Goal: Register for event/course

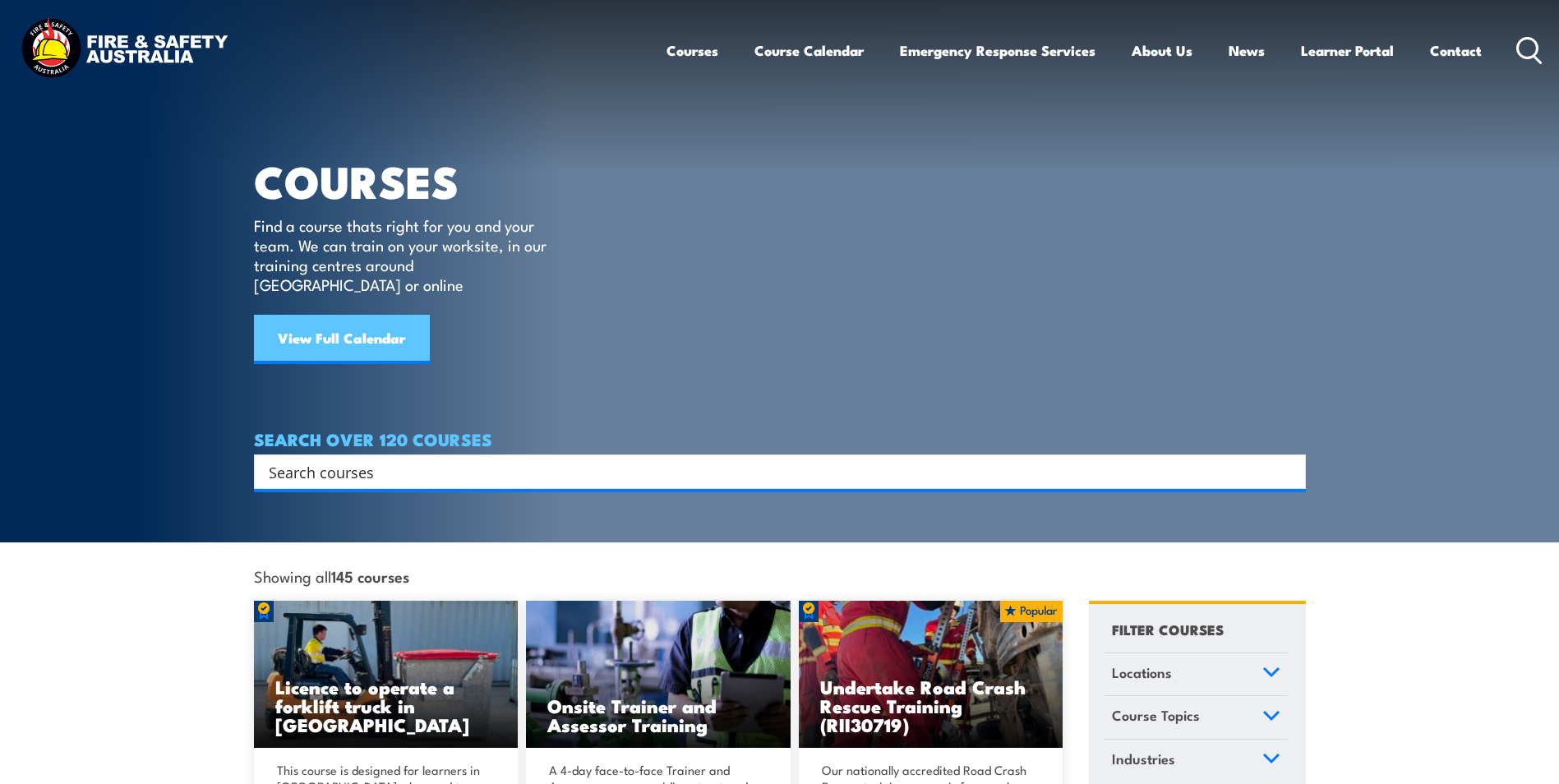
click at [377, 335] on link "View Full Calendar" at bounding box center [342, 339] width 175 height 49
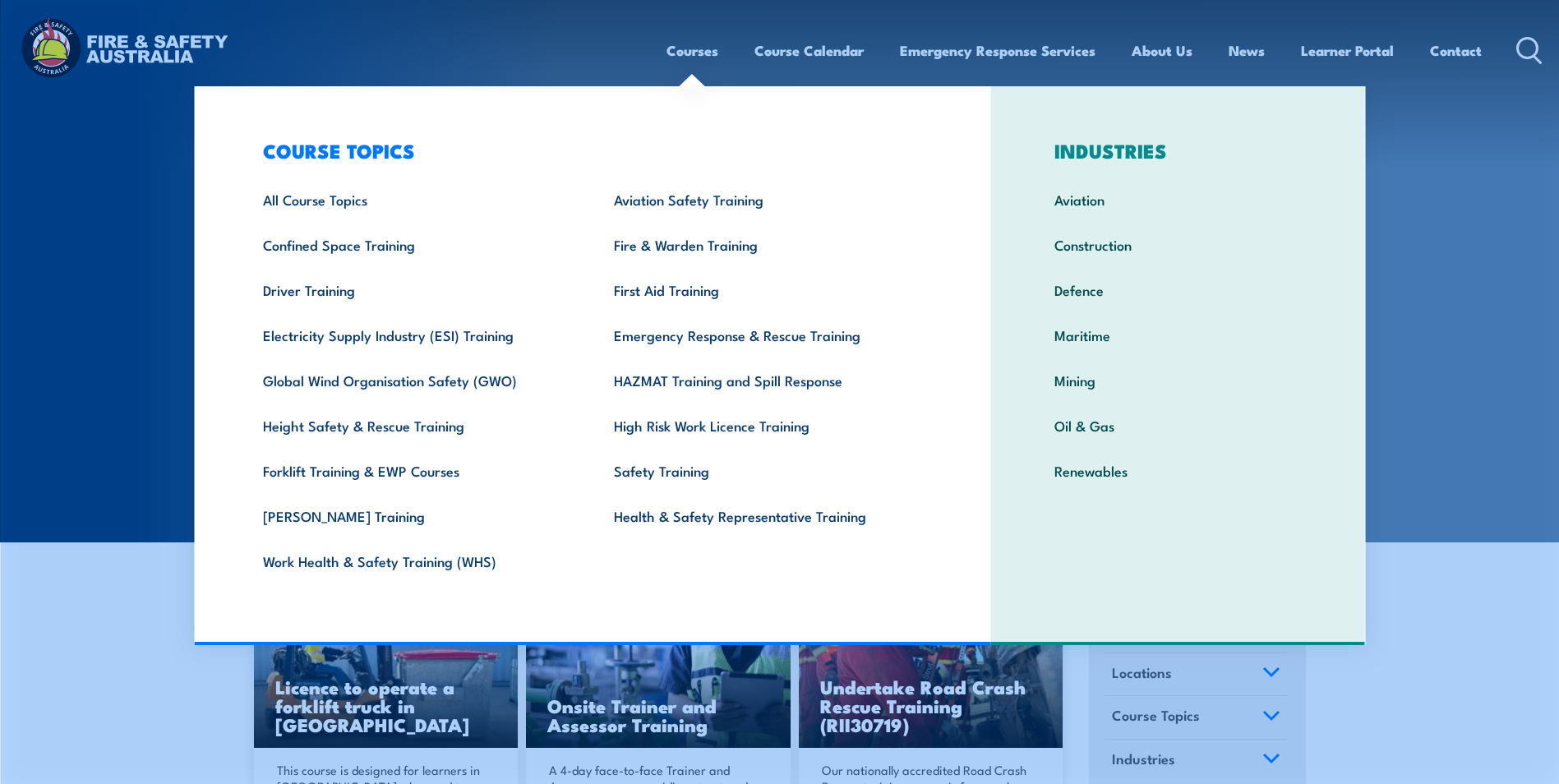
click at [693, 52] on link "Courses" at bounding box center [693, 50] width 52 height 43
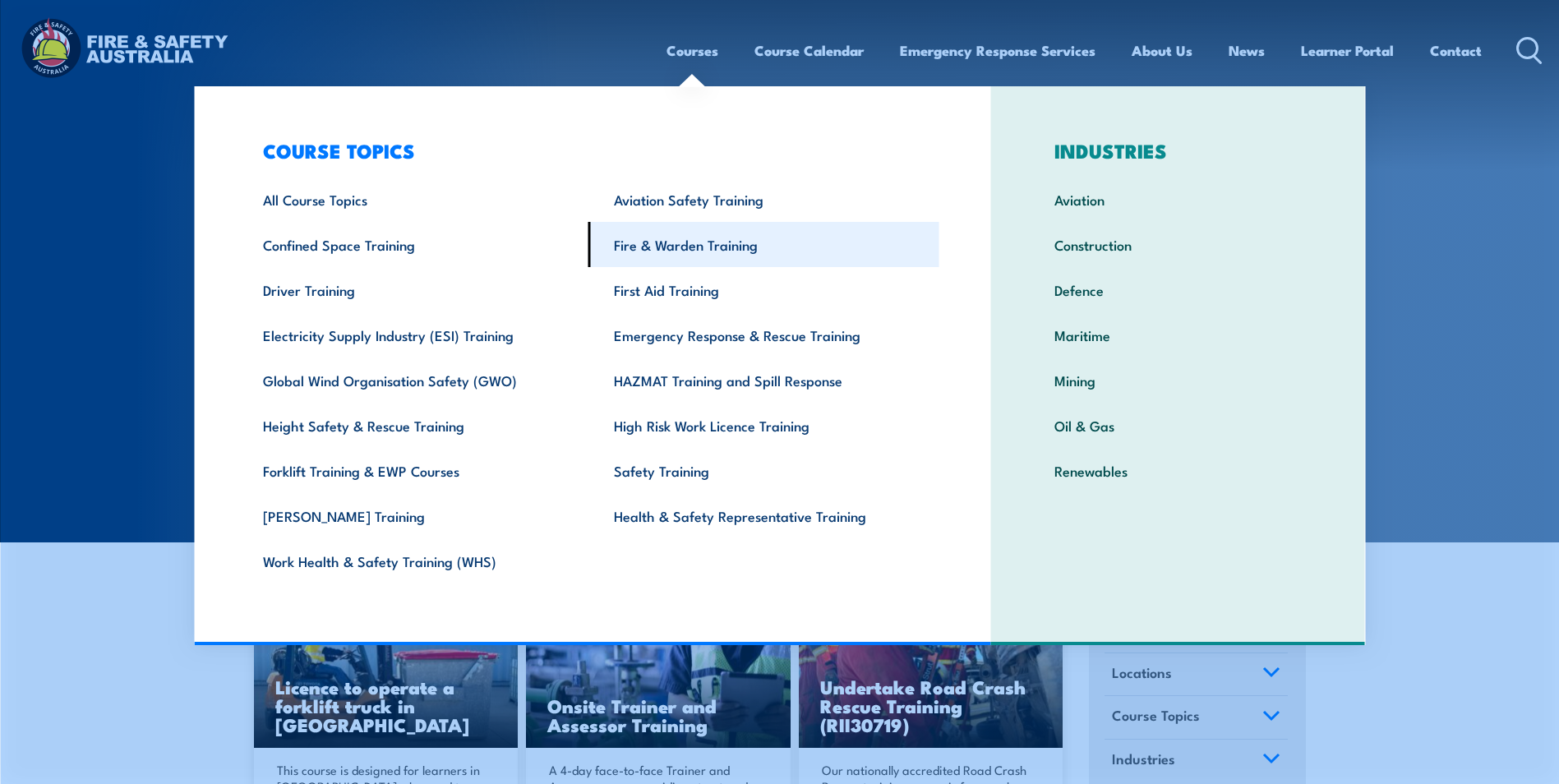
click at [671, 252] on link "Fire & Warden Training" at bounding box center [764, 244] width 351 height 45
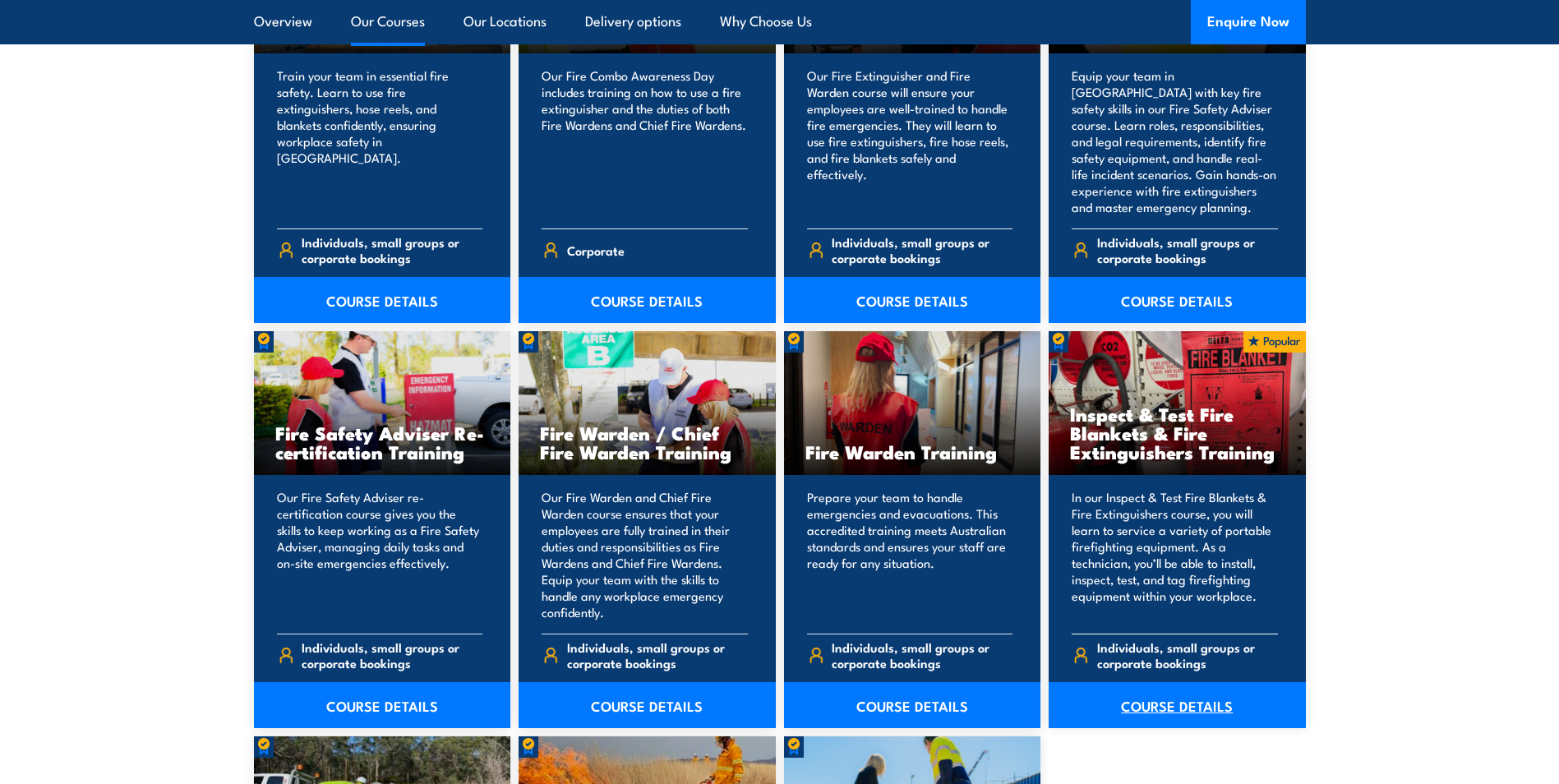
scroll to position [2054, 0]
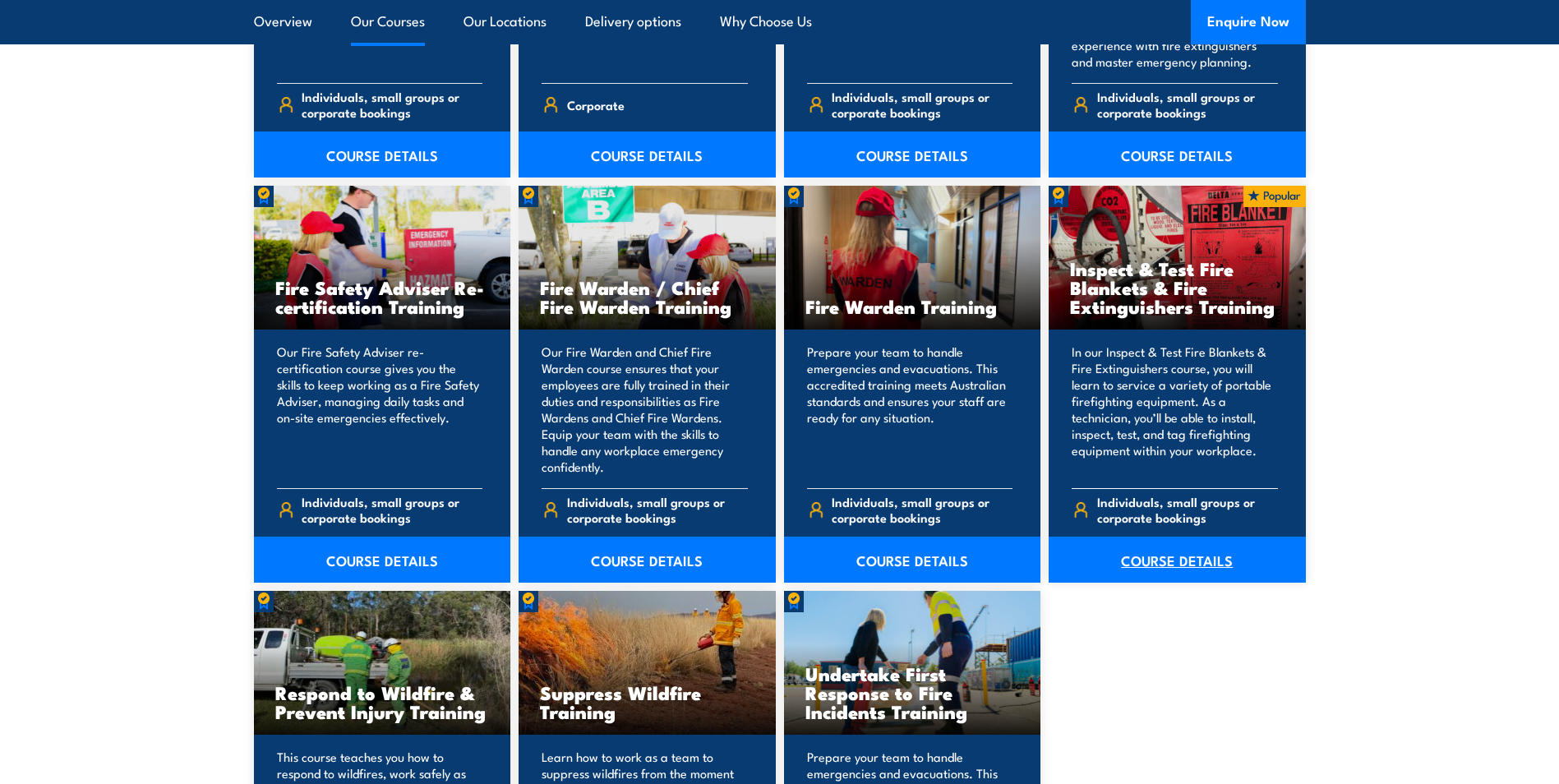
click at [1159, 571] on link "COURSE DETAILS" at bounding box center [1177, 560] width 257 height 46
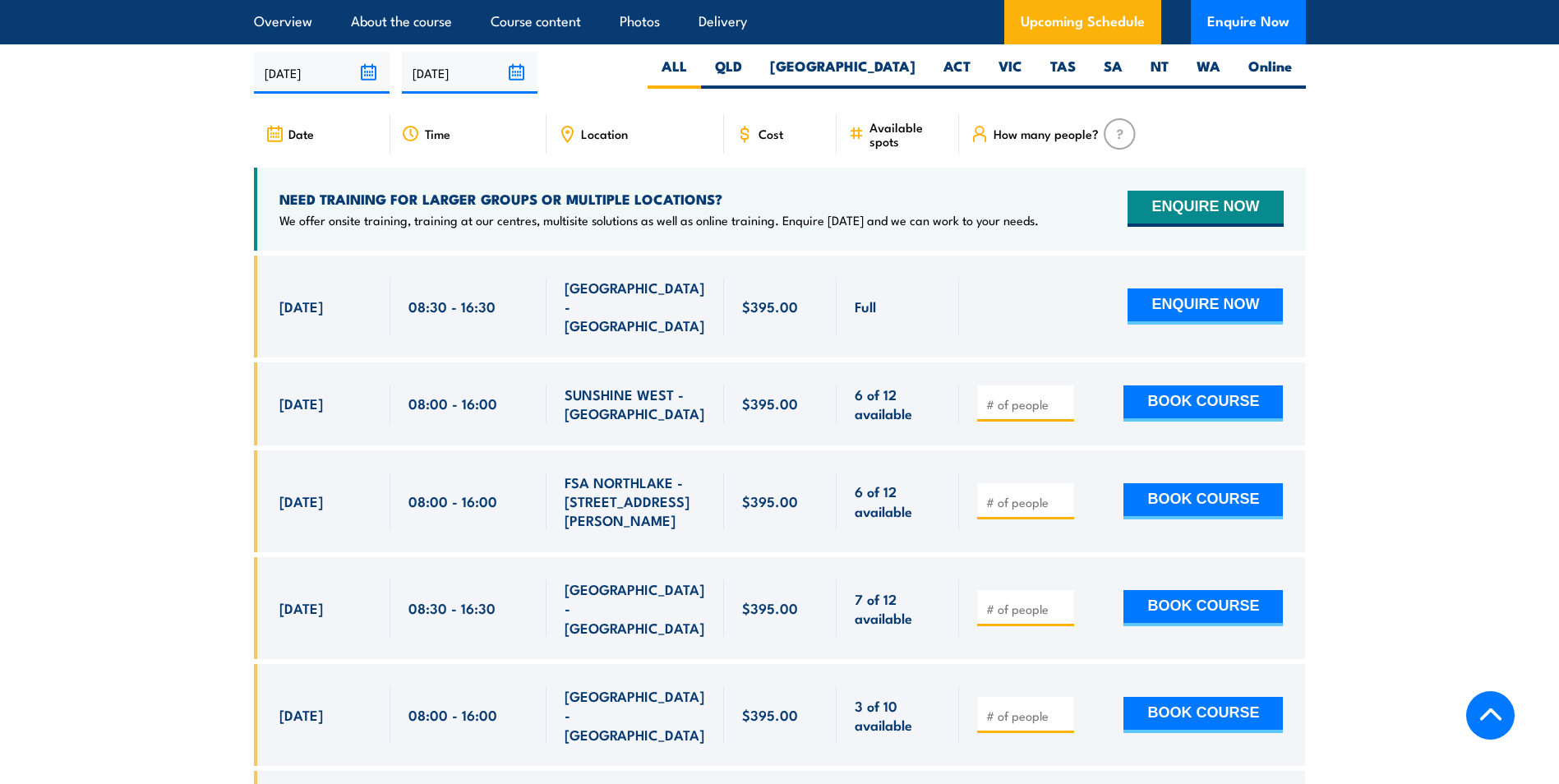
scroll to position [3040, 0]
type input "1"
click at [1062, 412] on input "1" at bounding box center [1027, 404] width 82 height 17
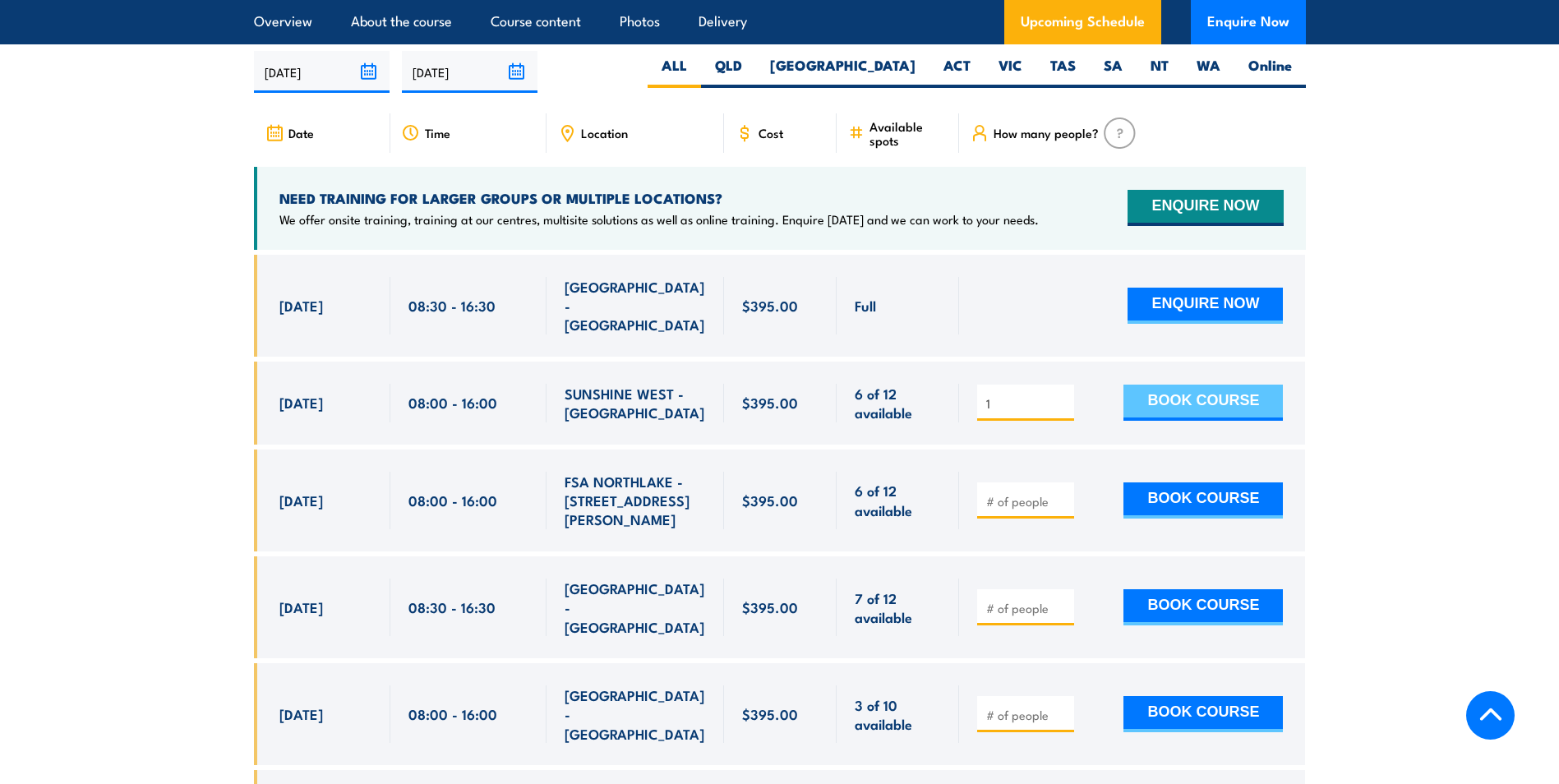
click at [1163, 407] on button "BOOK COURSE" at bounding box center [1202, 402] width 160 height 36
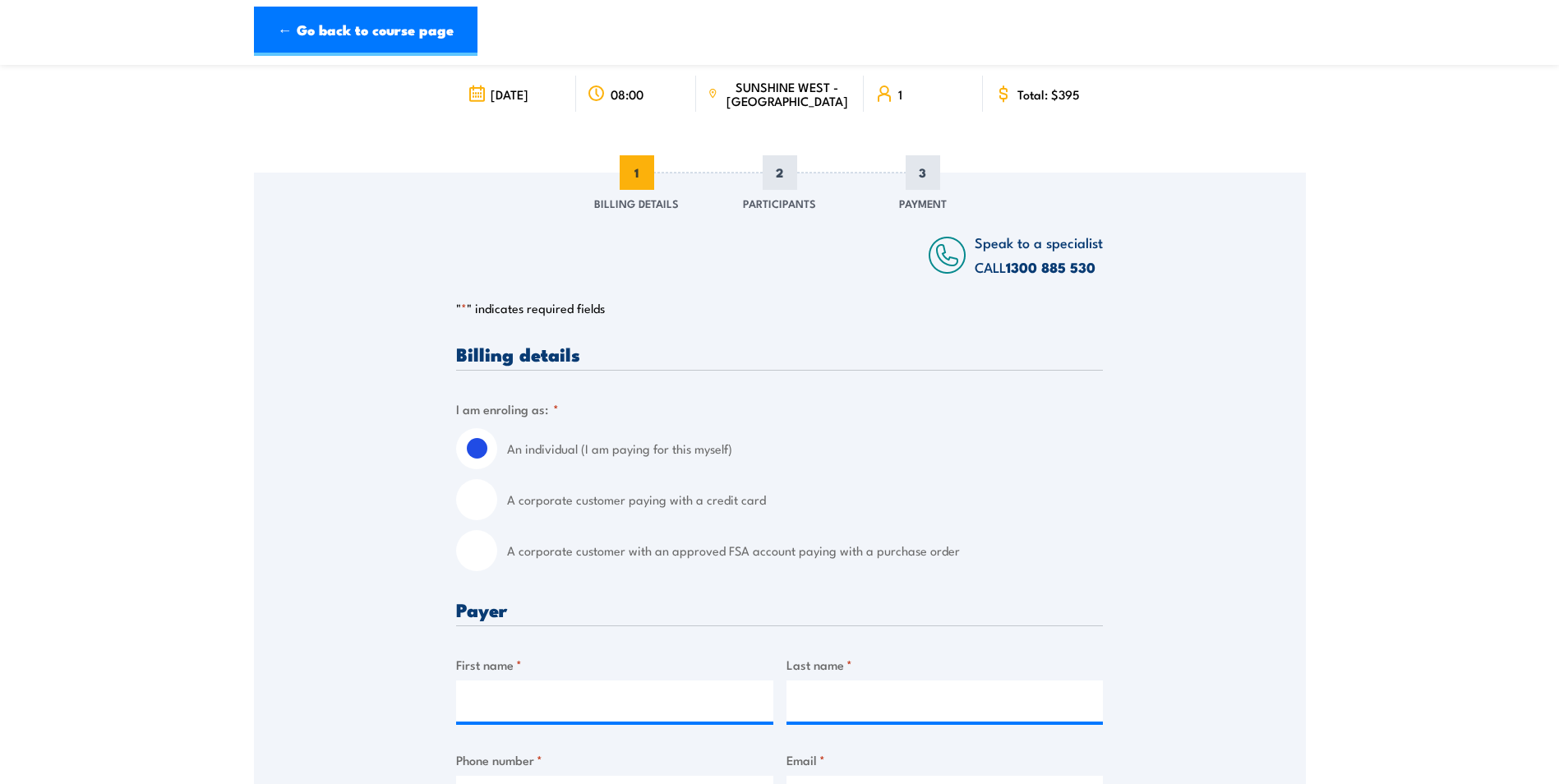
scroll to position [164, 0]
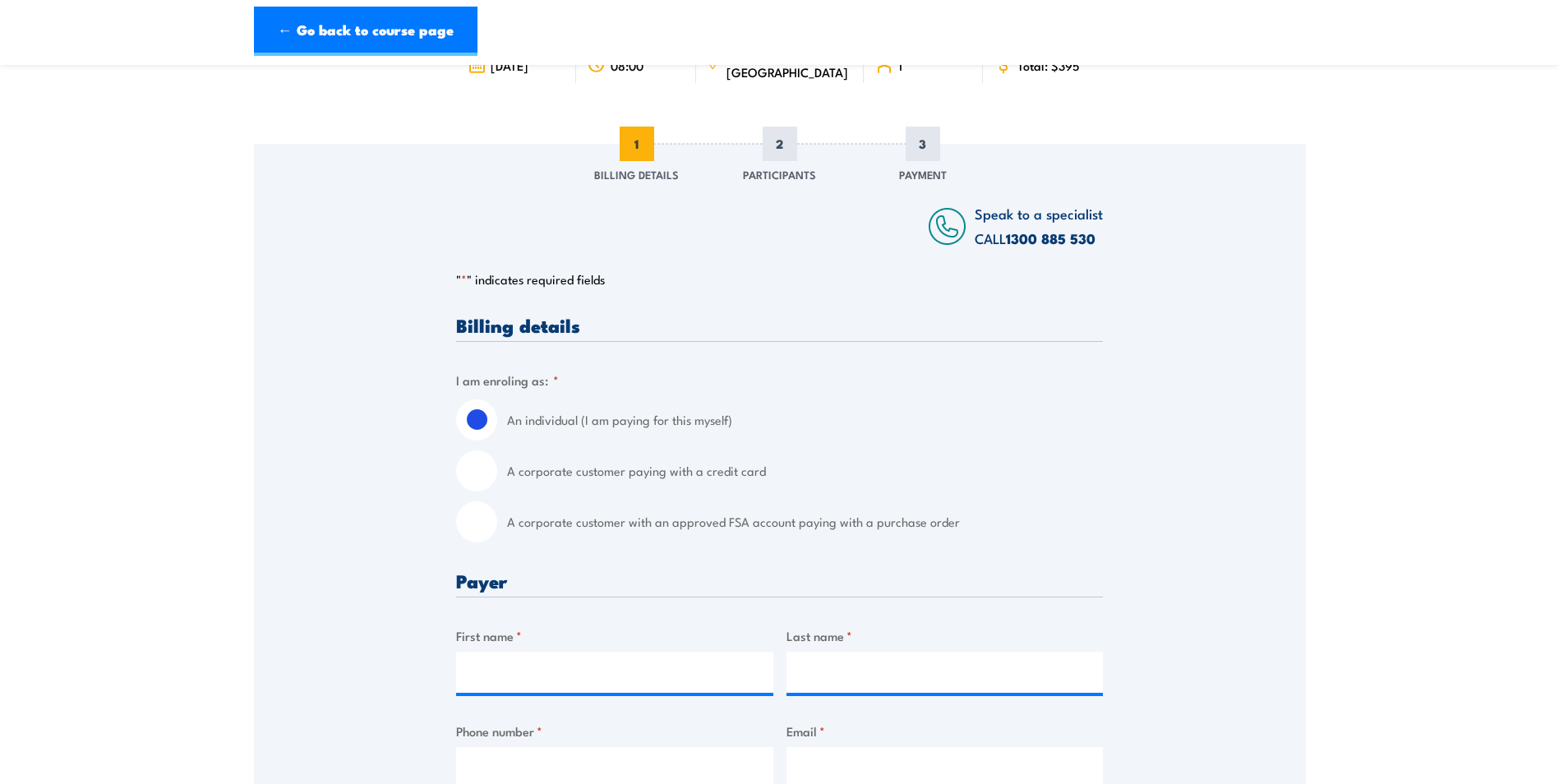
click at [477, 467] on input "A corporate customer paying with a credit card" at bounding box center [477, 471] width 41 height 41
radio input "true"
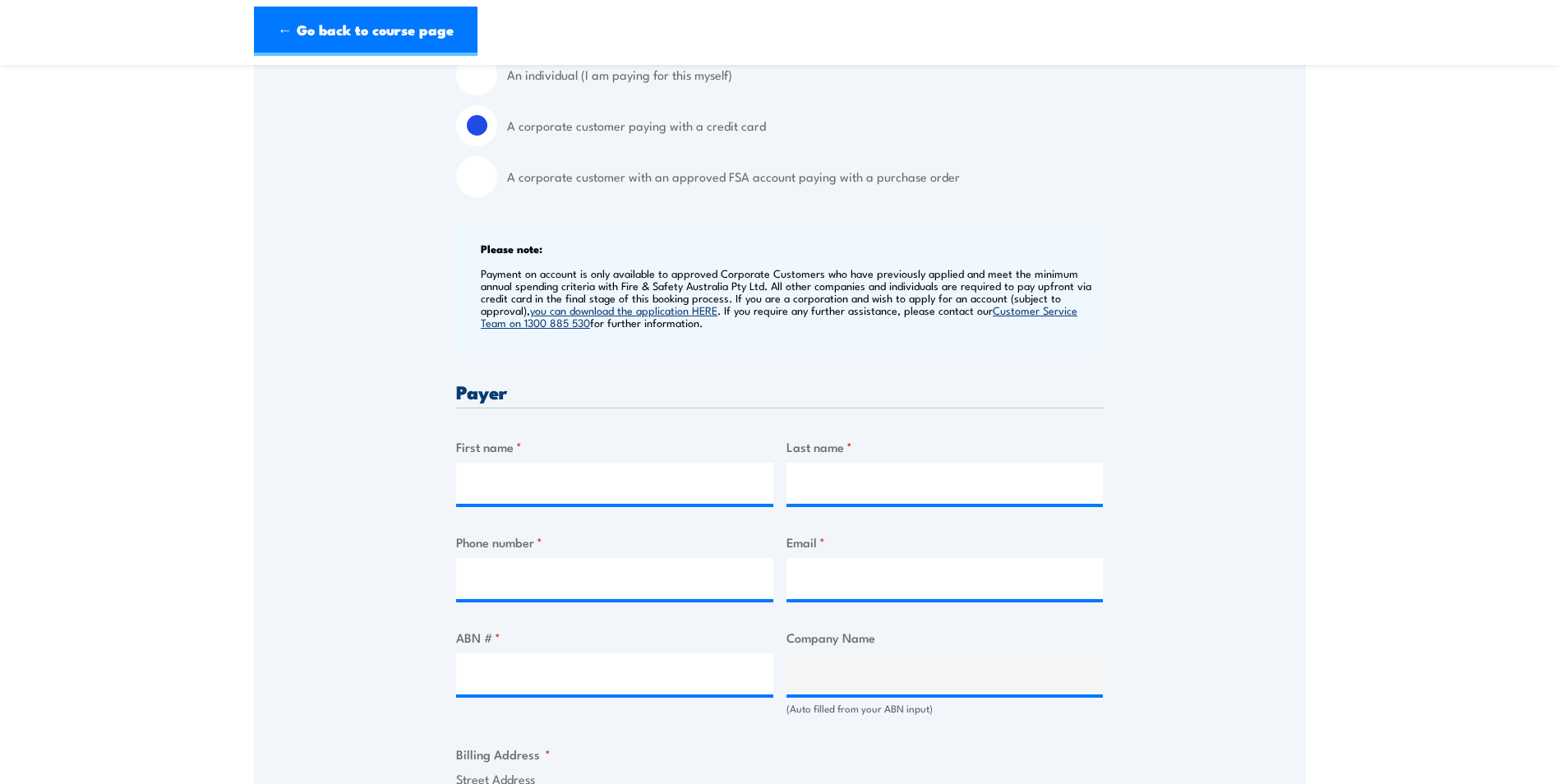
scroll to position [657, 0]
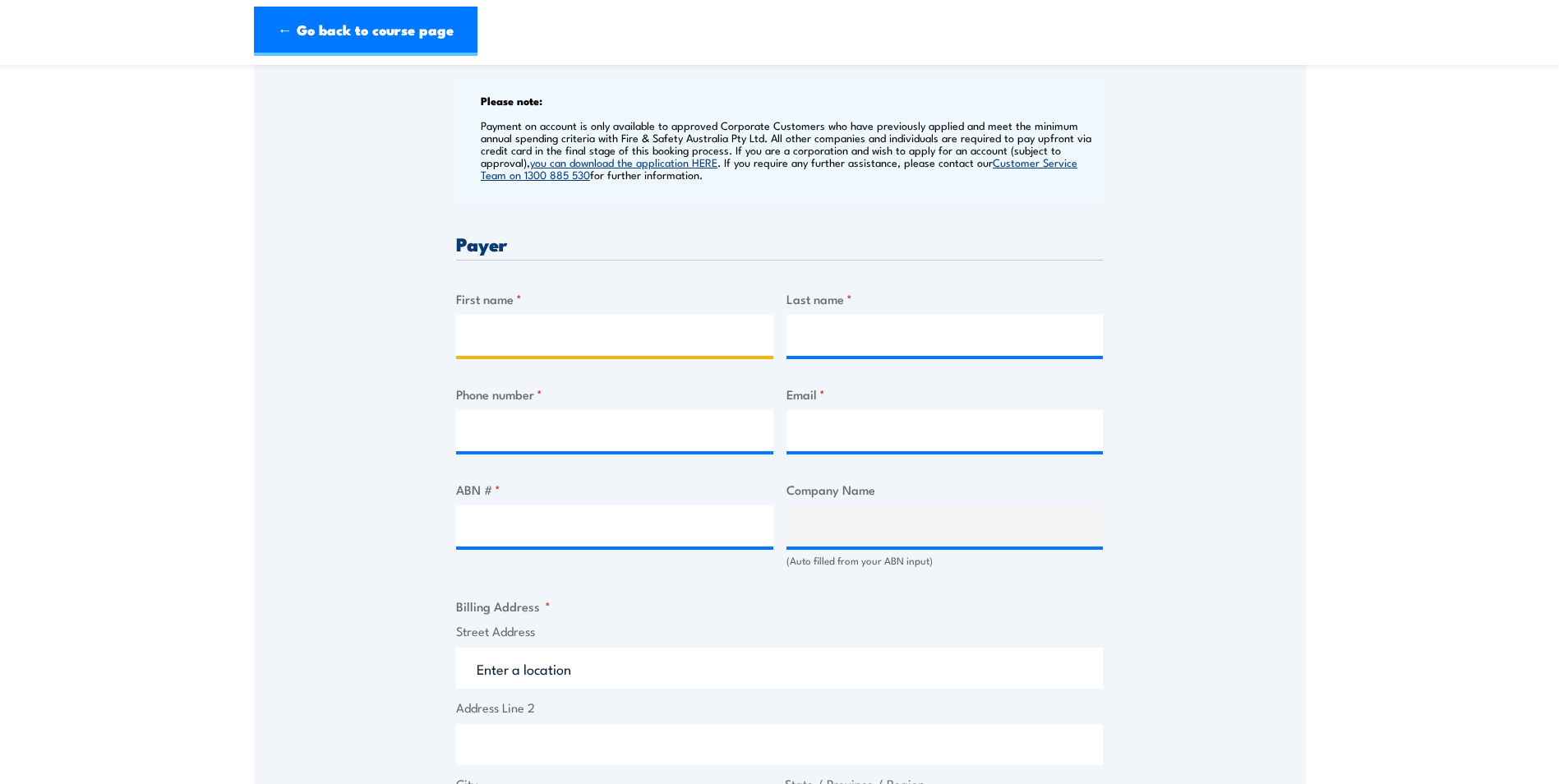
click at [521, 337] on input "First name *" at bounding box center [614, 335] width 317 height 41
type input "Grant"
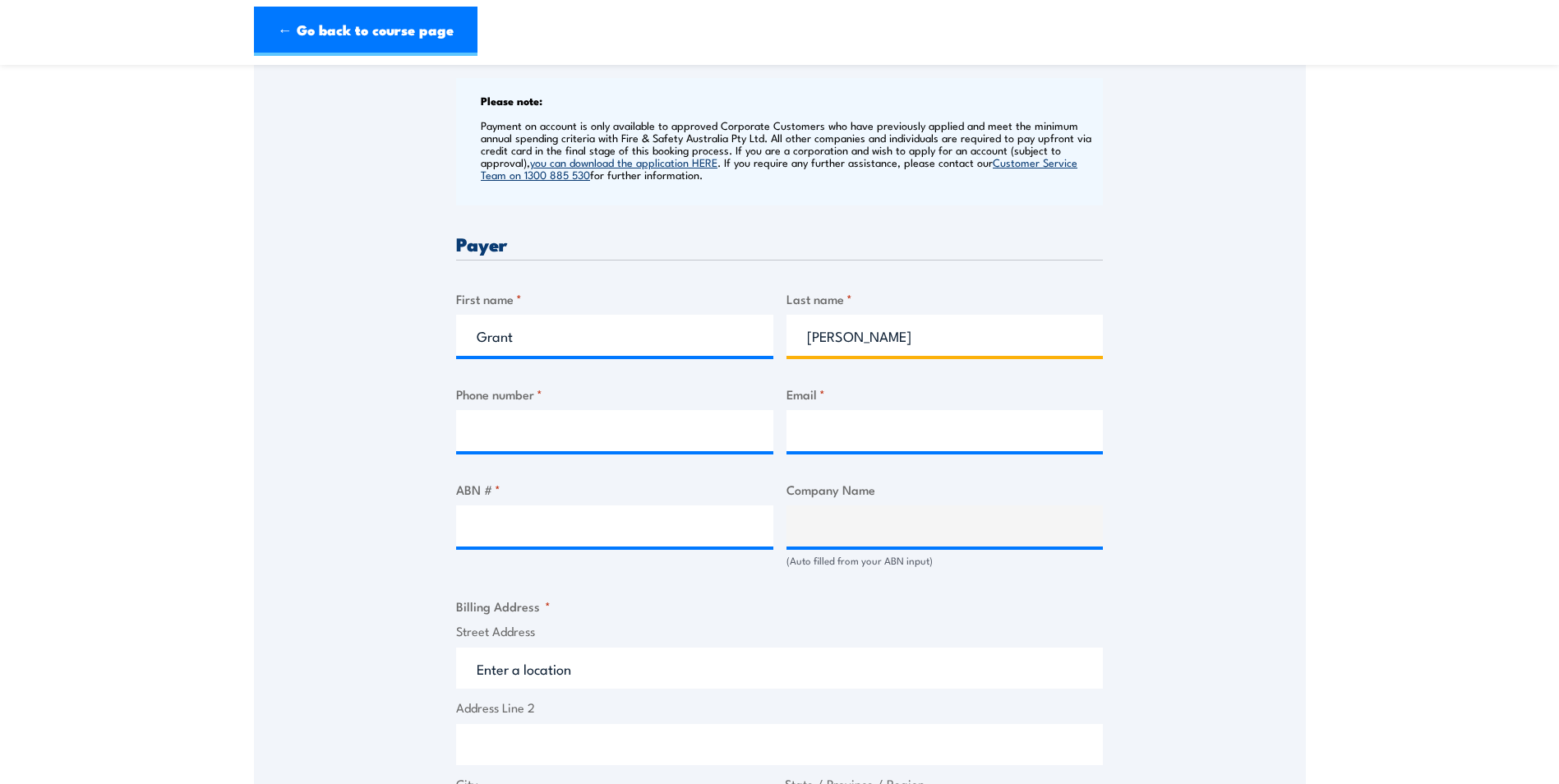
type input "Whyte"
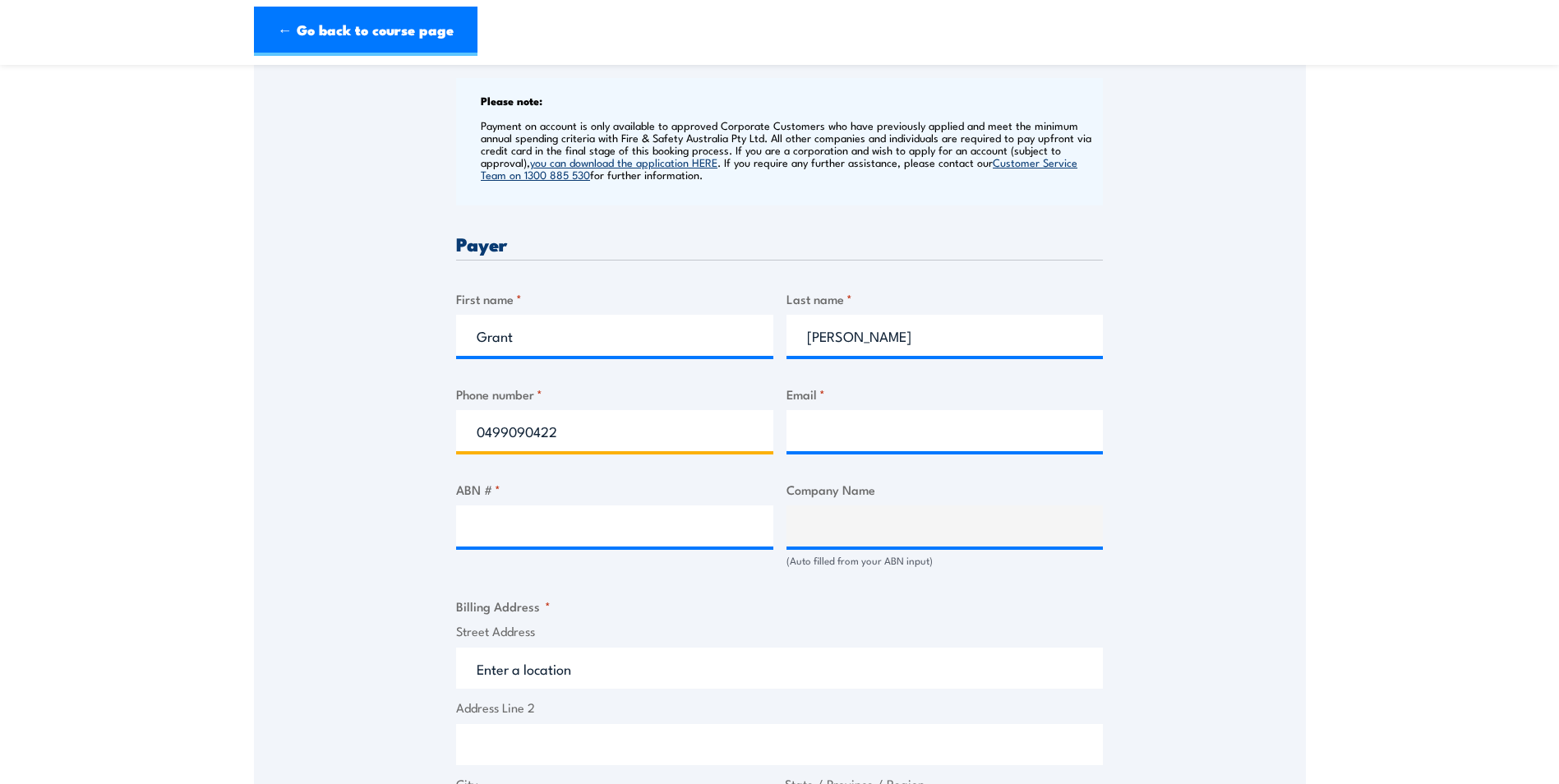
type input "0499090422"
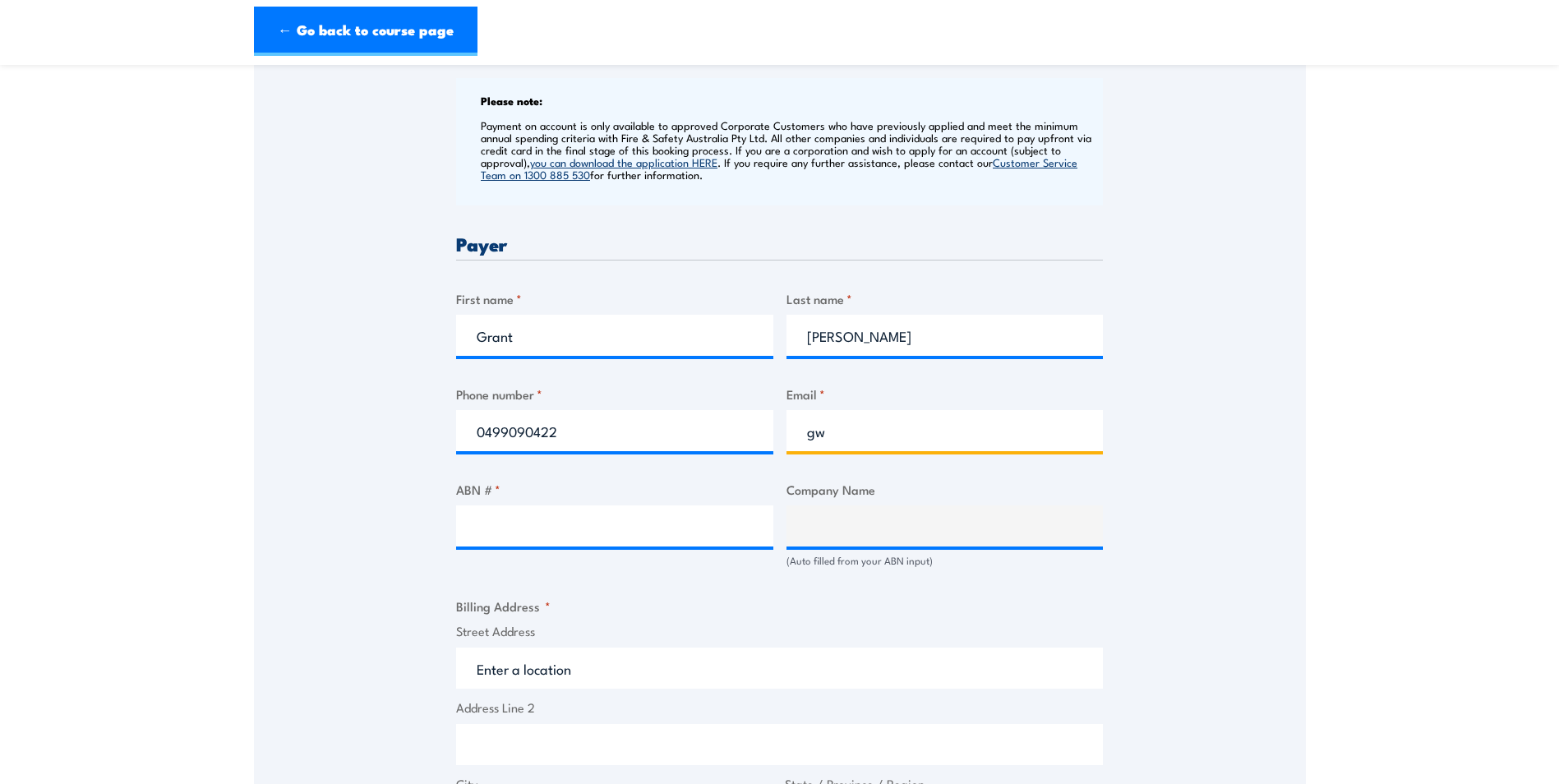
type input "gwhyte@ucs.com.au"
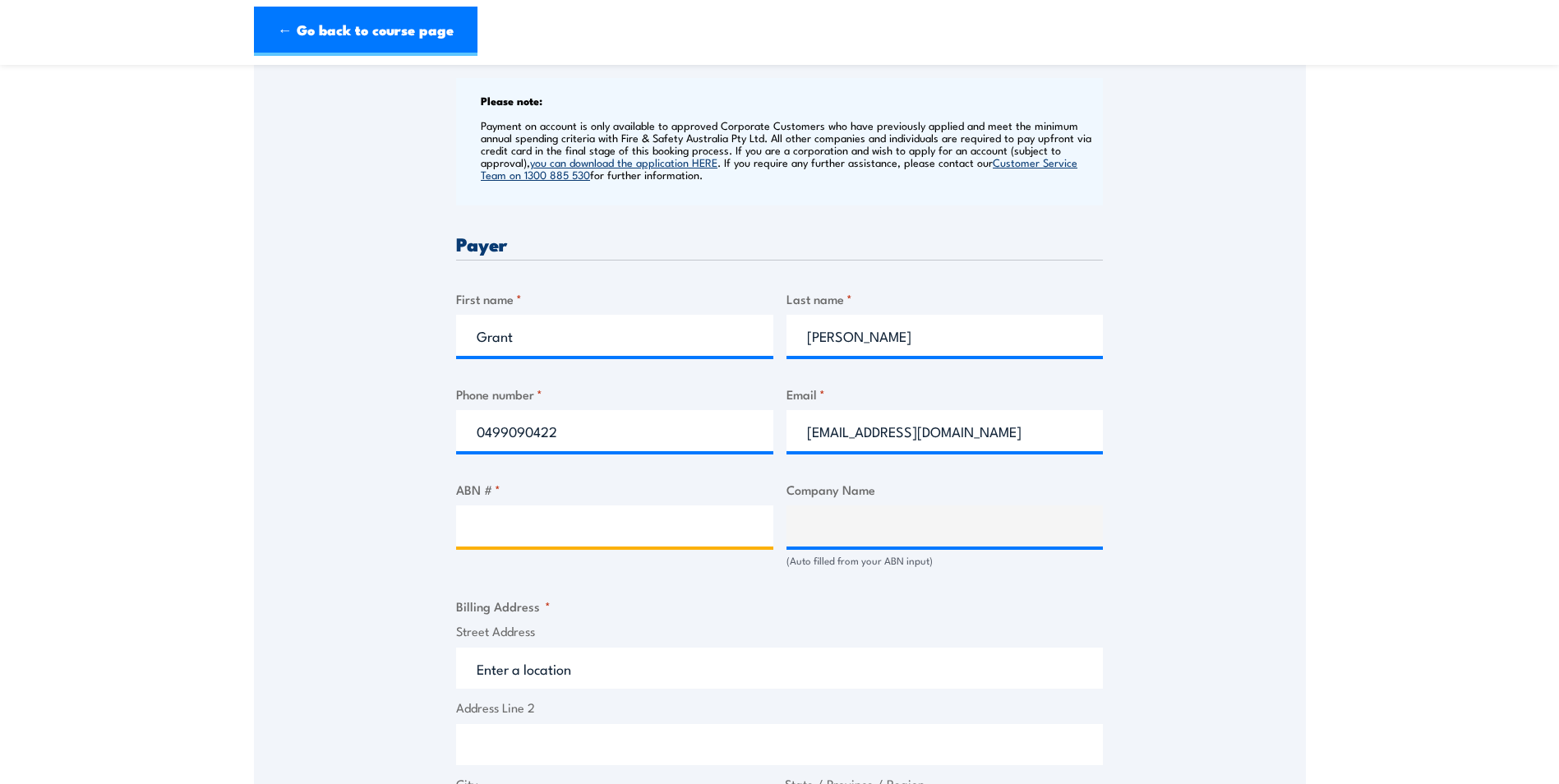
click at [565, 523] on input "ABN # *" at bounding box center [614, 525] width 317 height 41
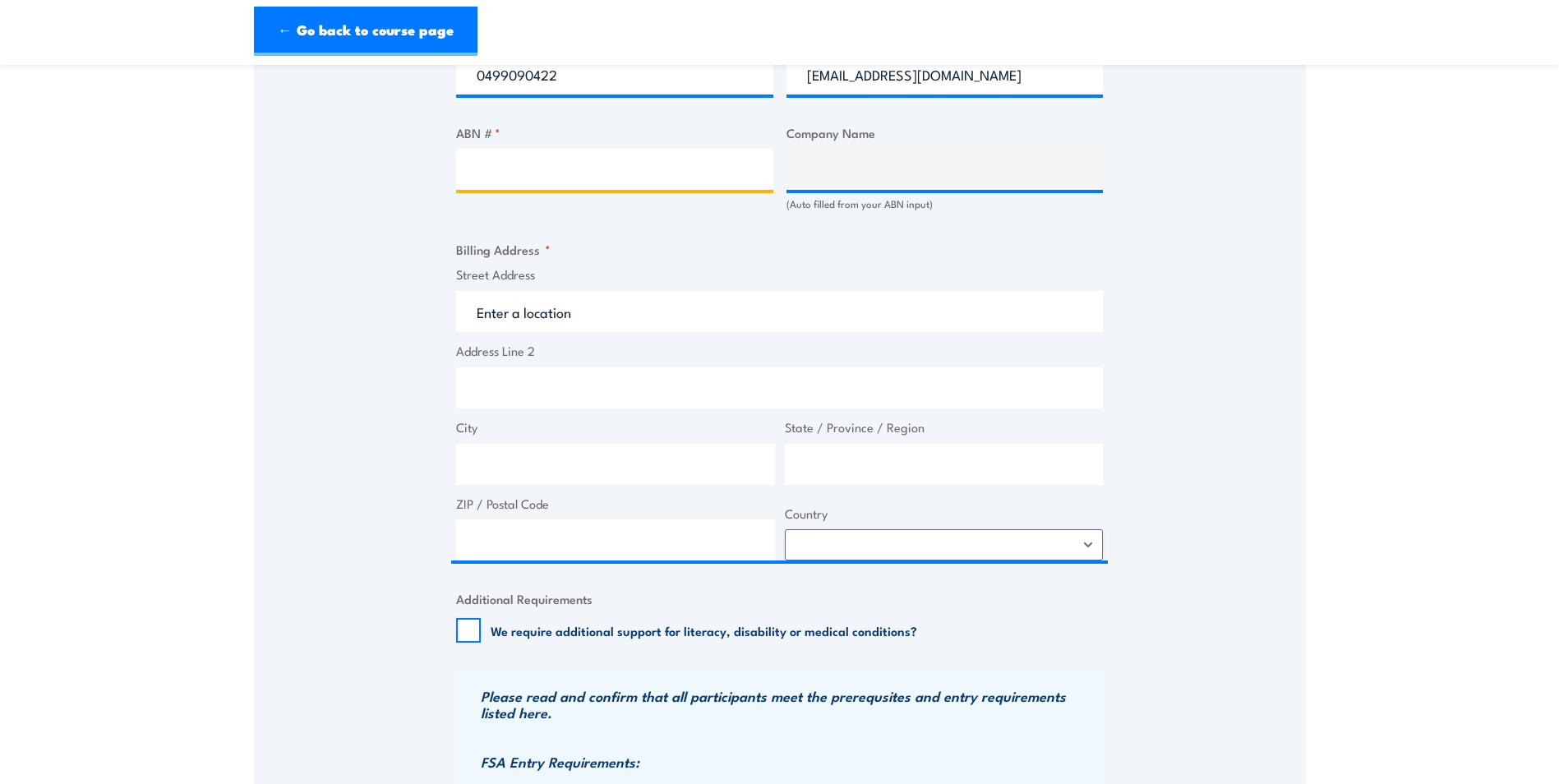
scroll to position [822, 0]
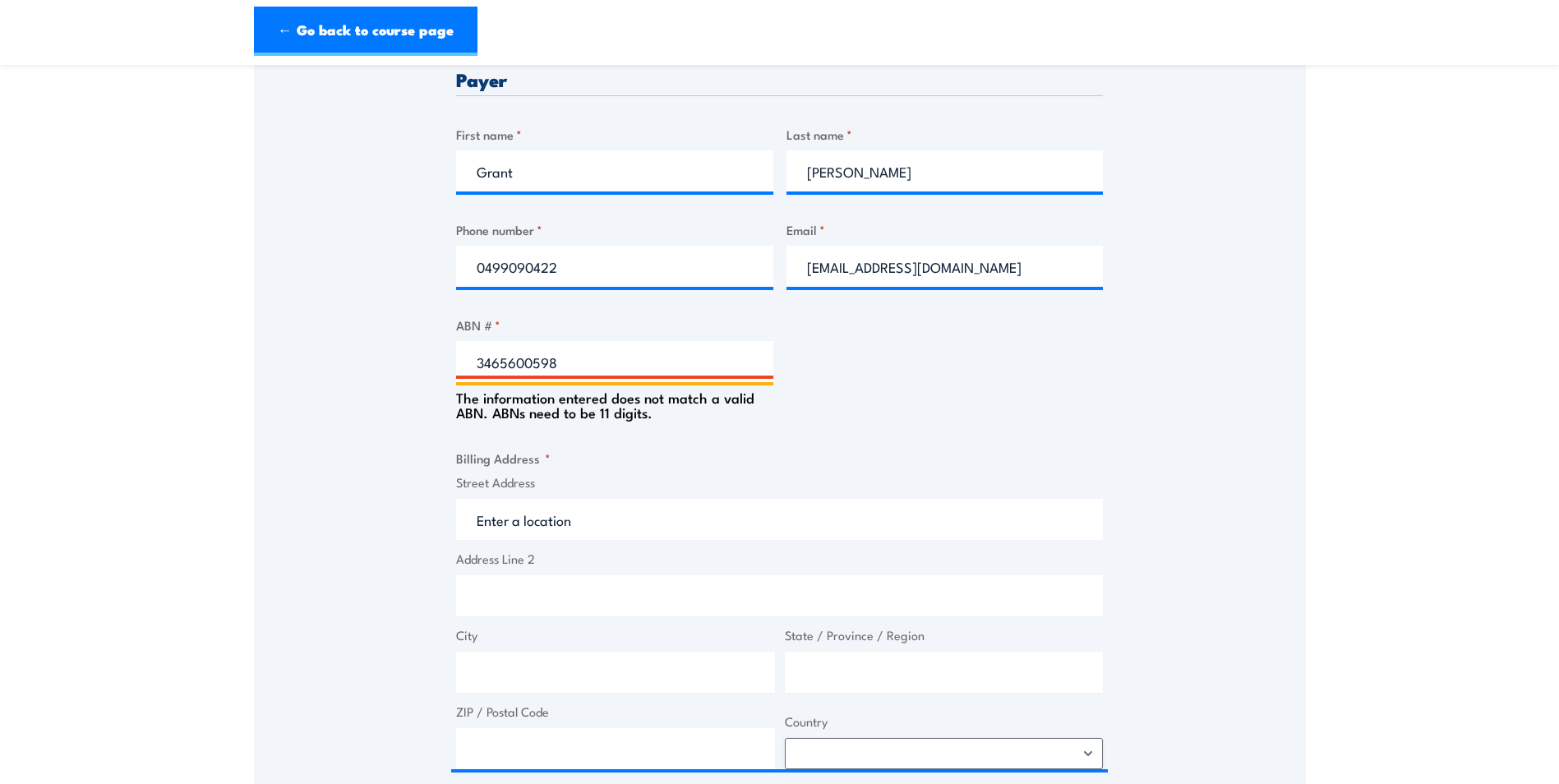
type input "34656005980"
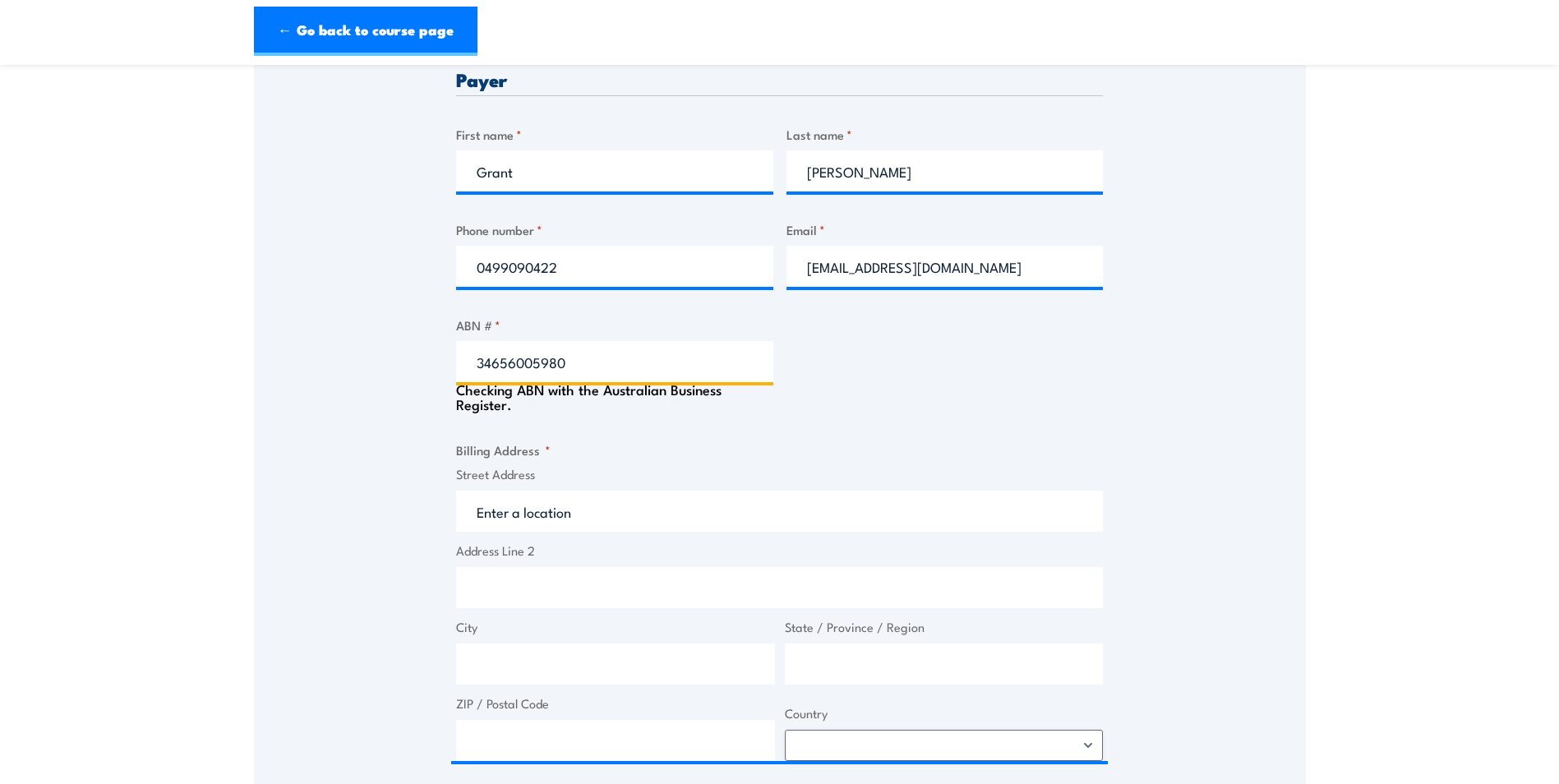
type input "UCS GROUP (SA) PTY LTD"
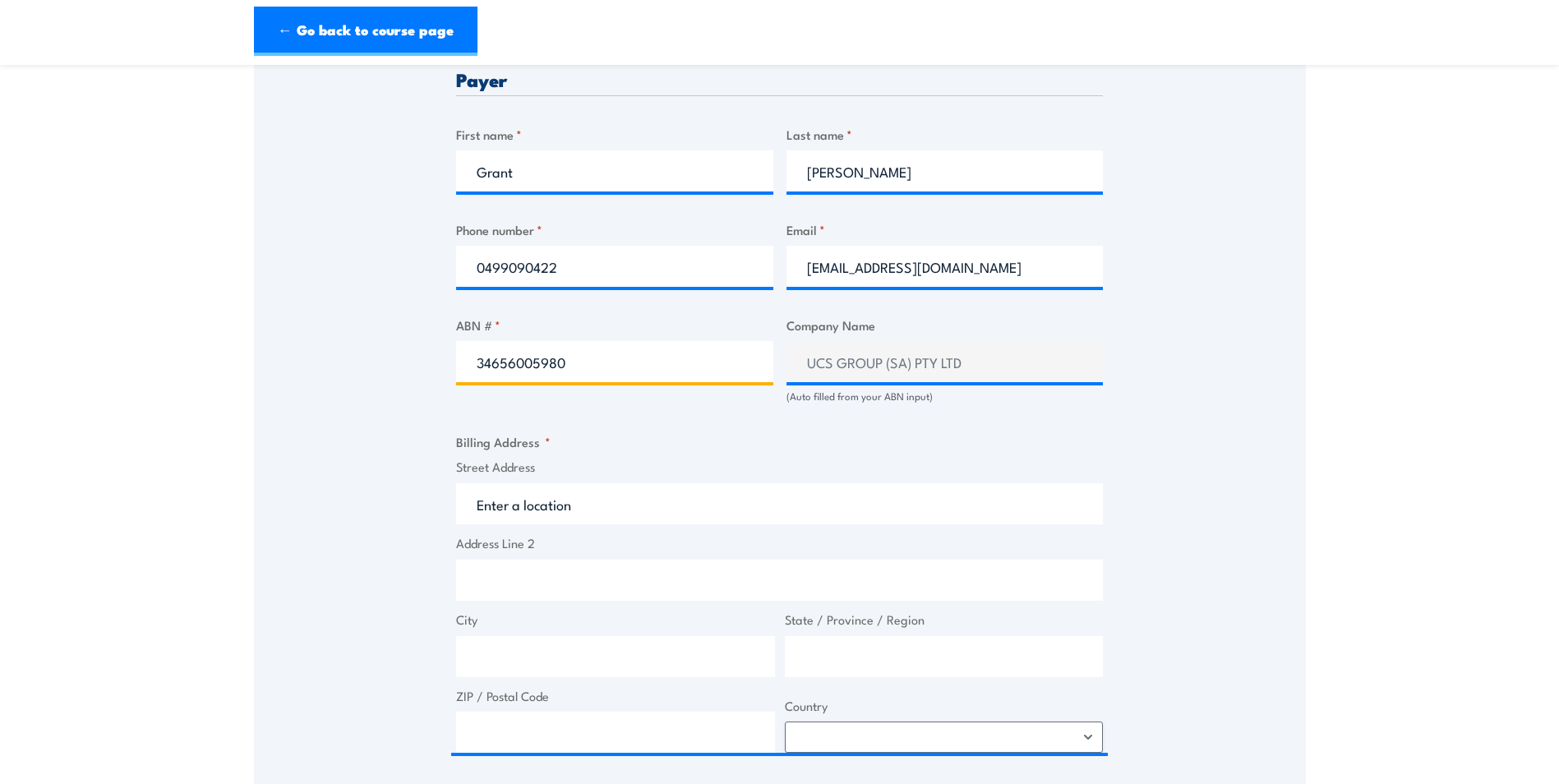
type input "34656005980"
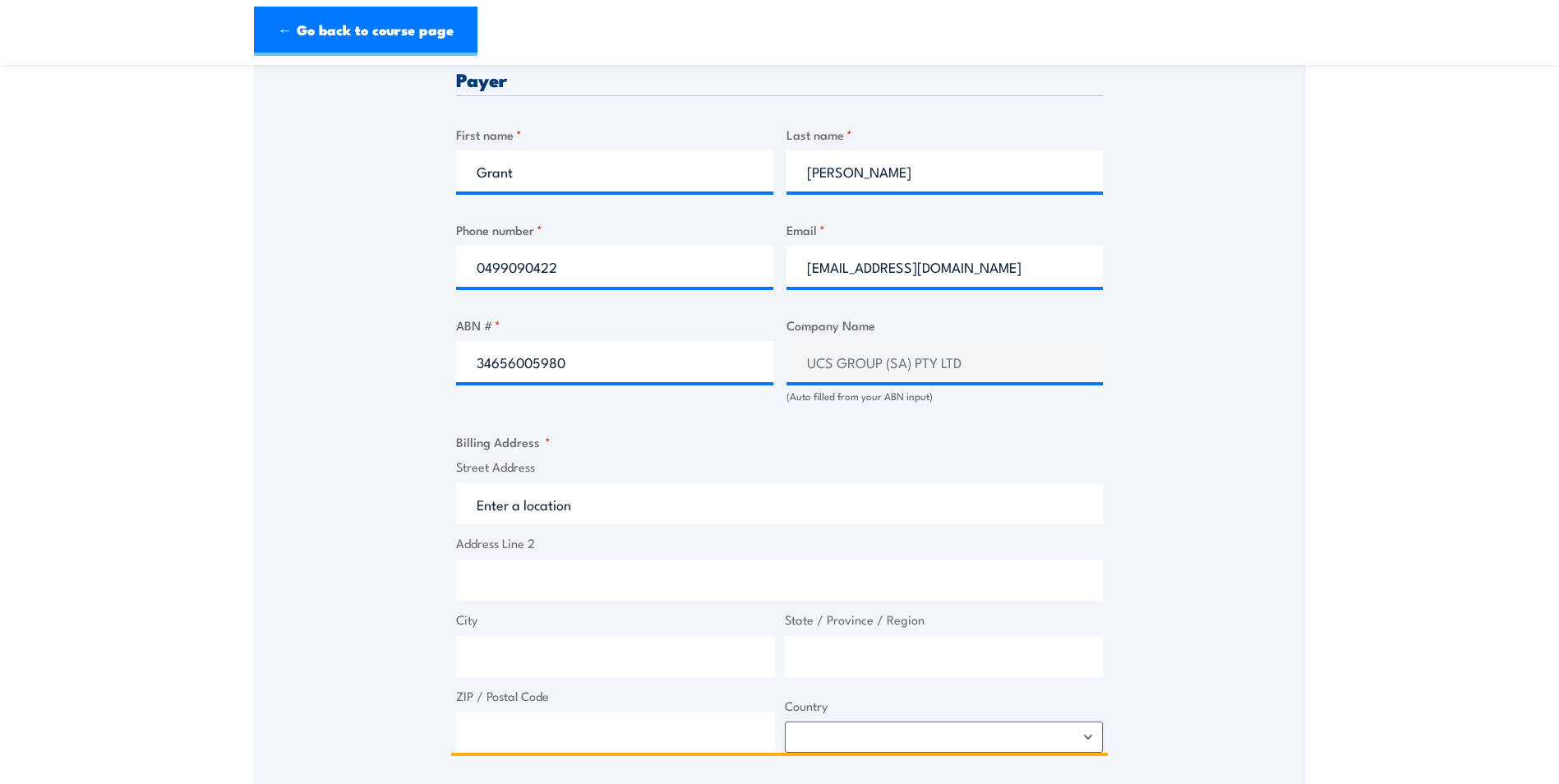
click at [622, 515] on input "Street Address" at bounding box center [780, 503] width 647 height 41
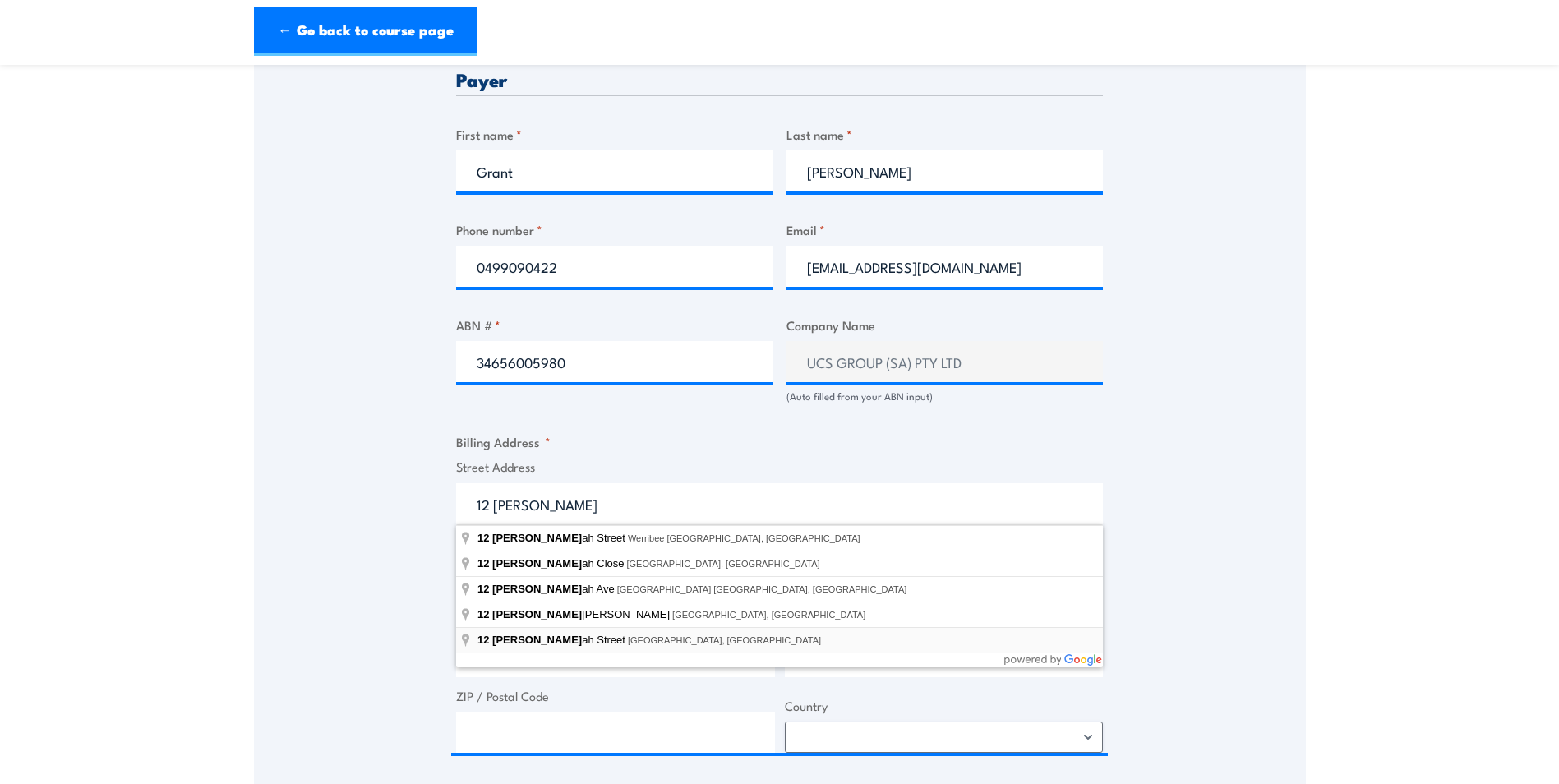
type input "12 Deborah Street, Golden Square VIC, Australia"
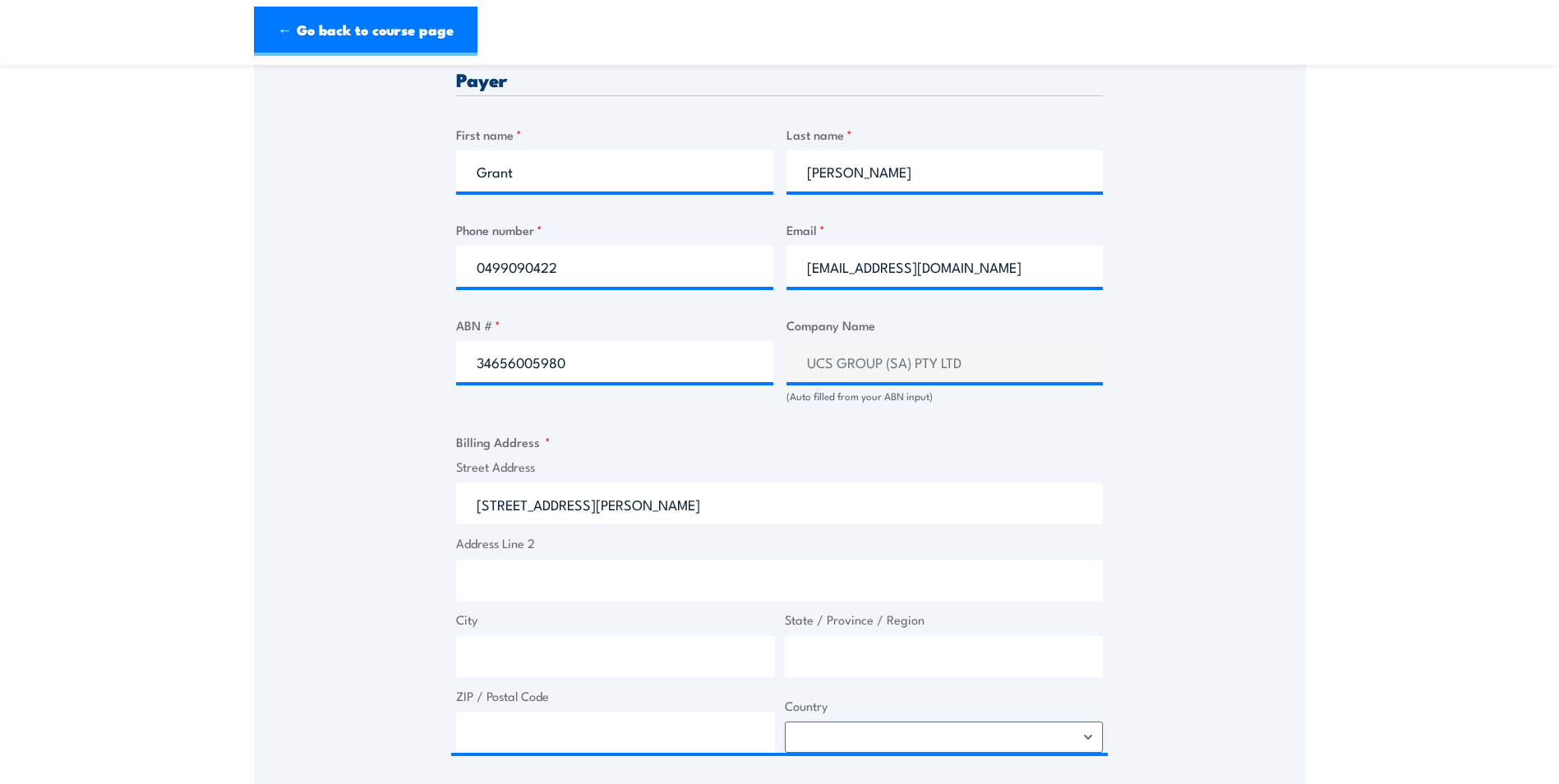
type input "12 Deborah St"
type input "Golden Square"
type input "Victoria"
type input "3555"
select select "Australia"
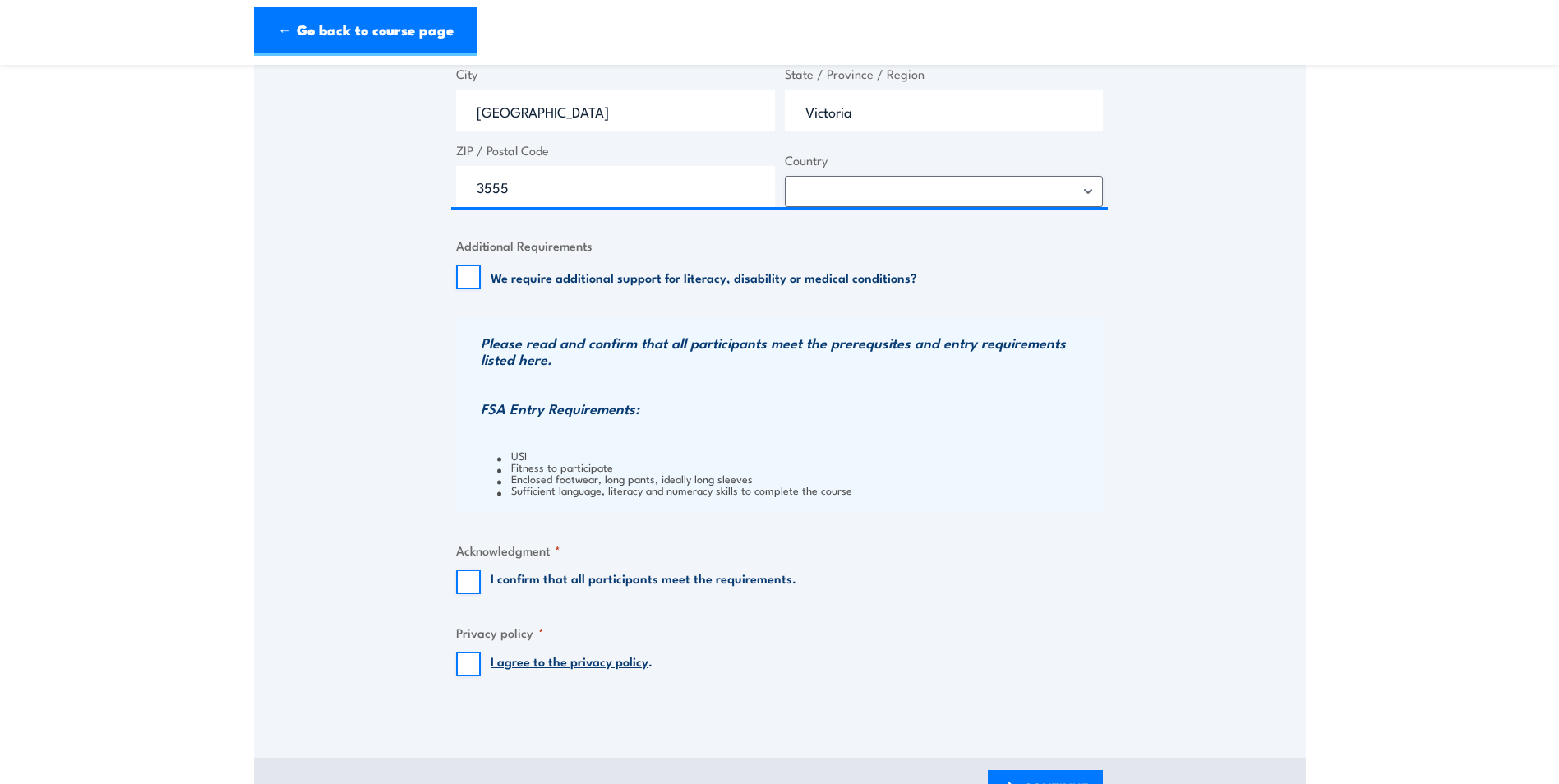
scroll to position [1397, 0]
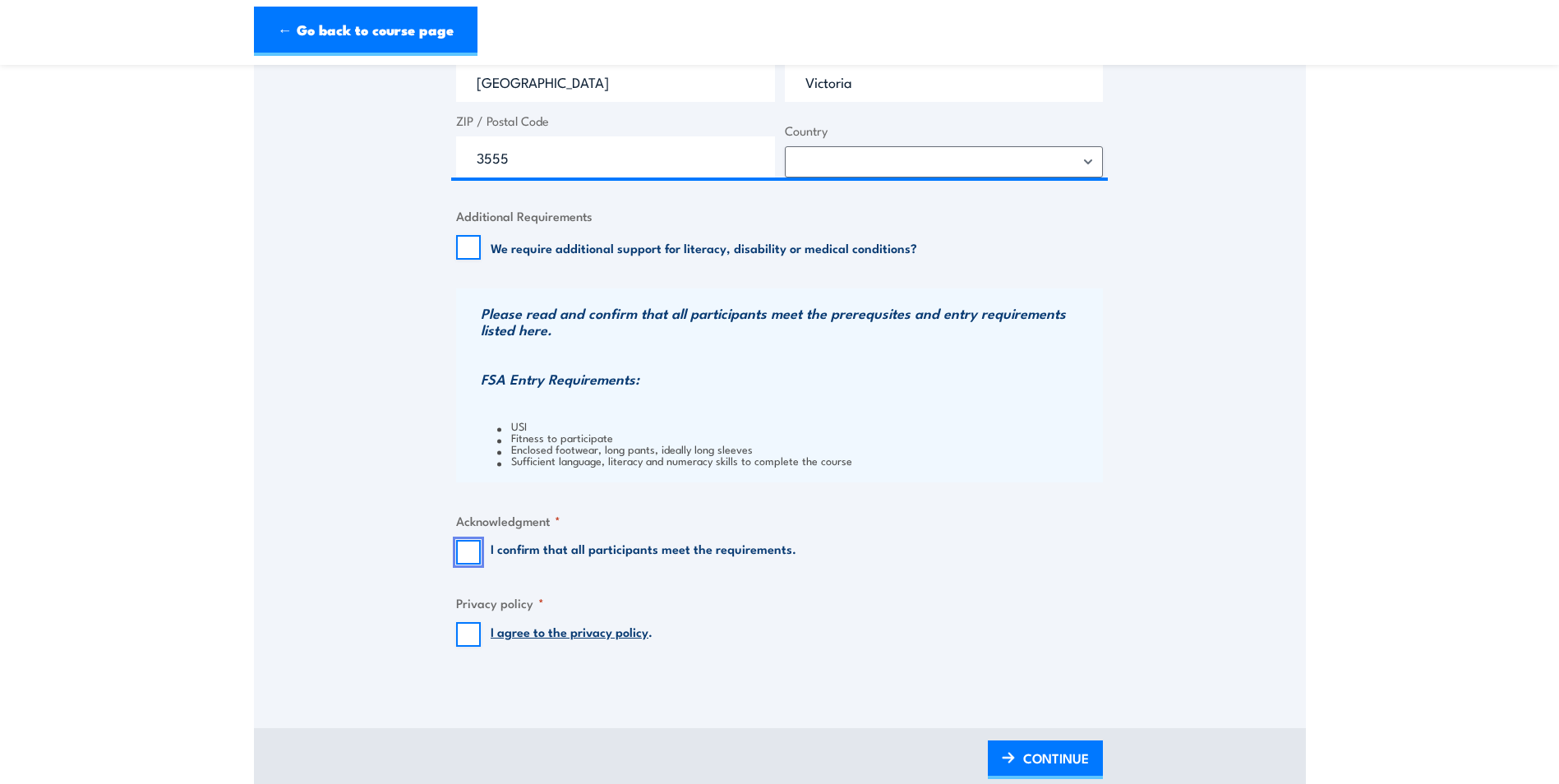
click at [465, 556] on input "I confirm that all participants meet the requirements." at bounding box center [468, 552] width 25 height 25
checkbox input "true"
drag, startPoint x: 462, startPoint y: 636, endPoint x: 484, endPoint y: 645, distance: 23.8
click at [462, 637] on input "I agree to the privacy policy ." at bounding box center [468, 634] width 25 height 25
checkbox input "true"
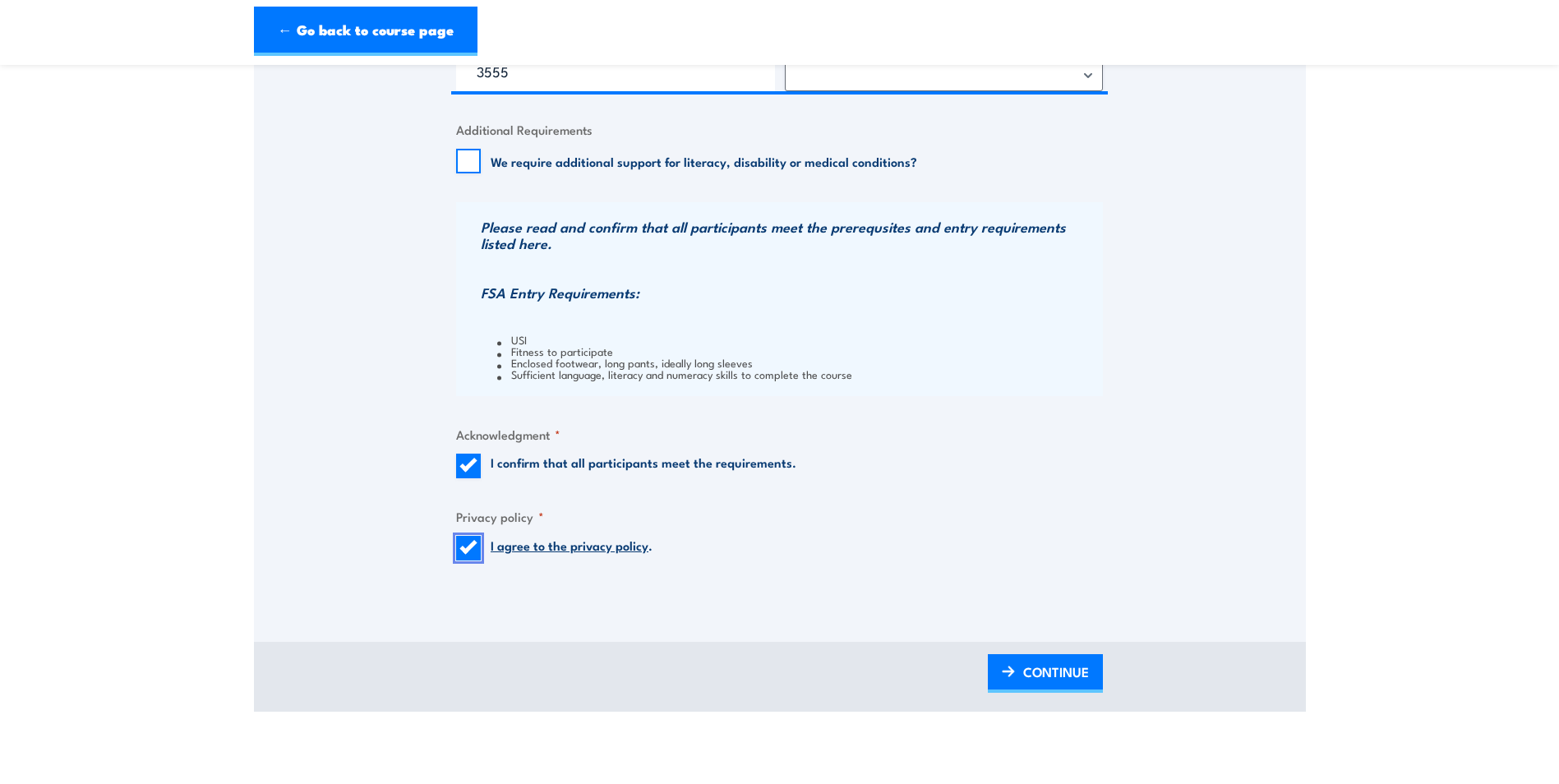
scroll to position [1643, 0]
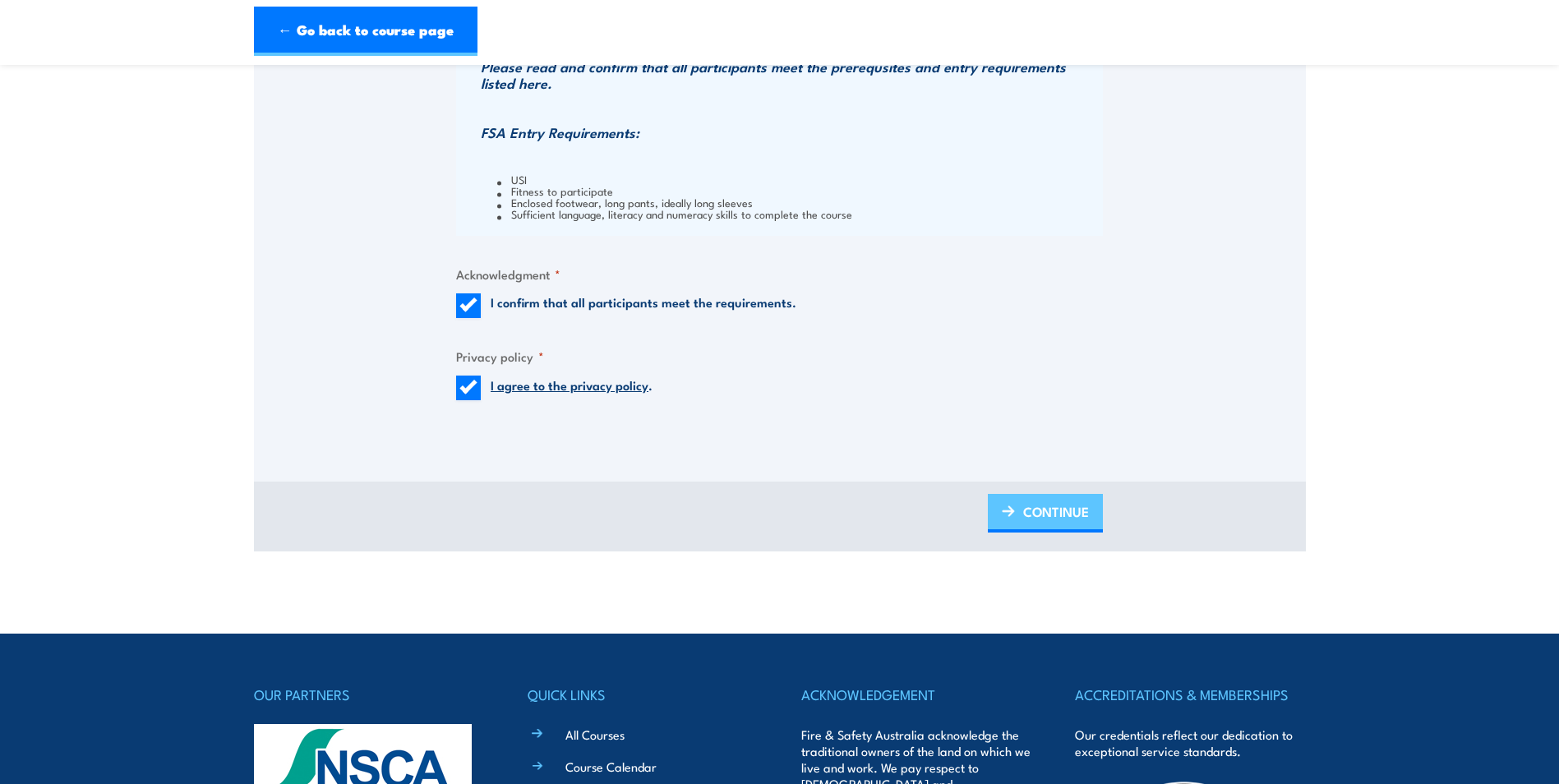
click at [1020, 516] on link "CONTINUE" at bounding box center [1045, 513] width 115 height 39
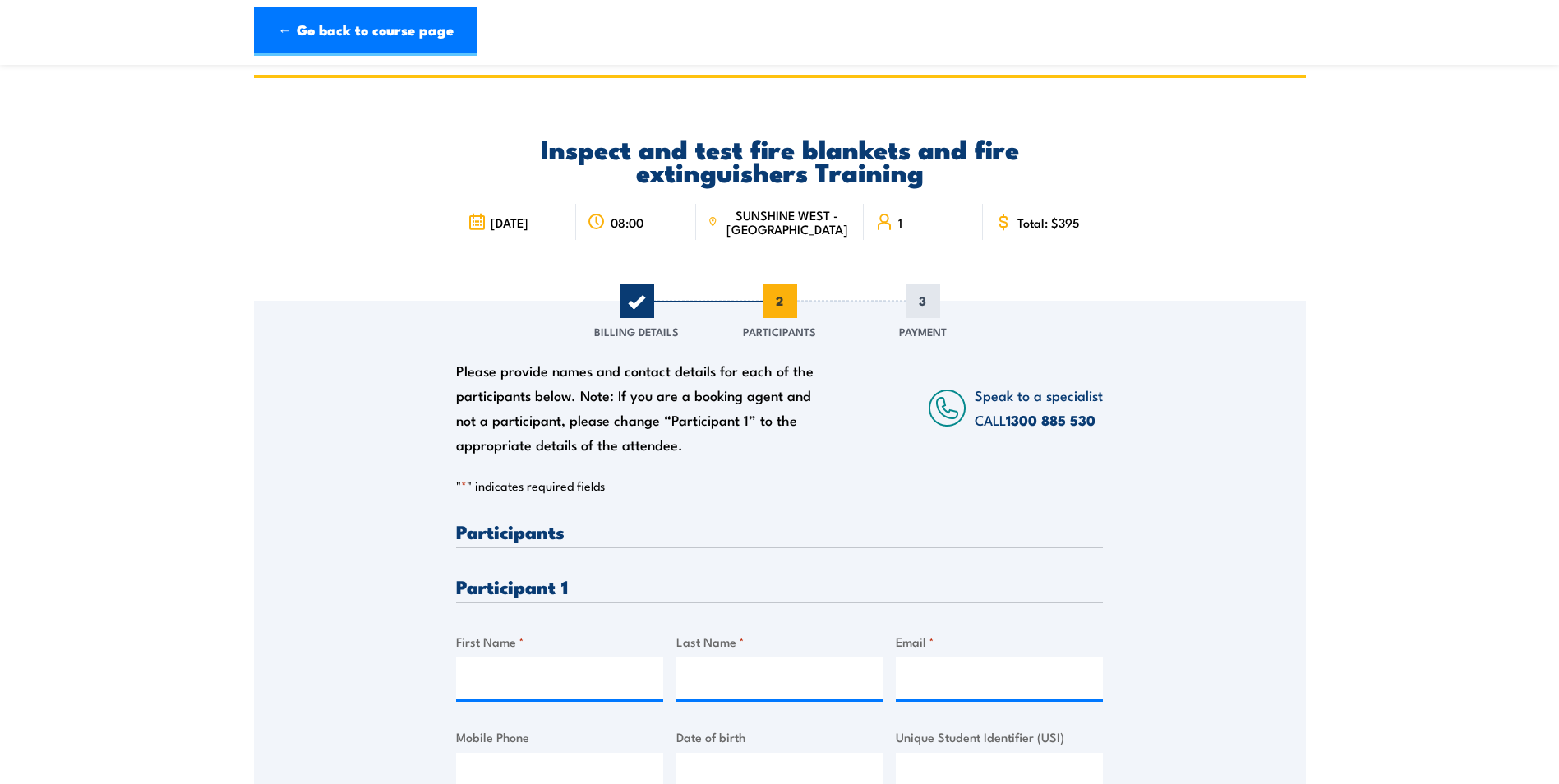
scroll to position [0, 0]
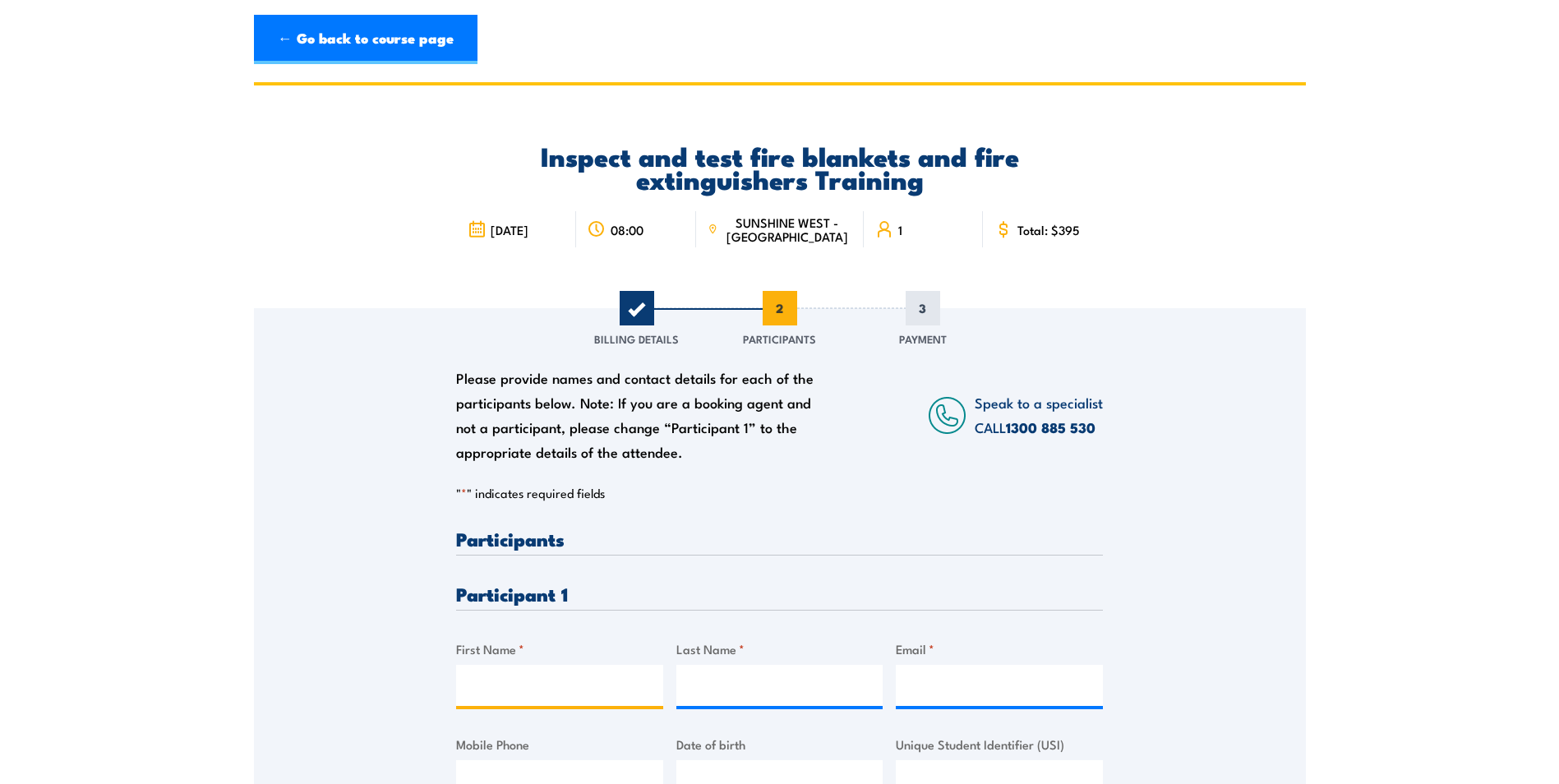
click at [499, 687] on input "First Name *" at bounding box center [560, 685] width 207 height 41
type input "Steven"
type input "Lambert"
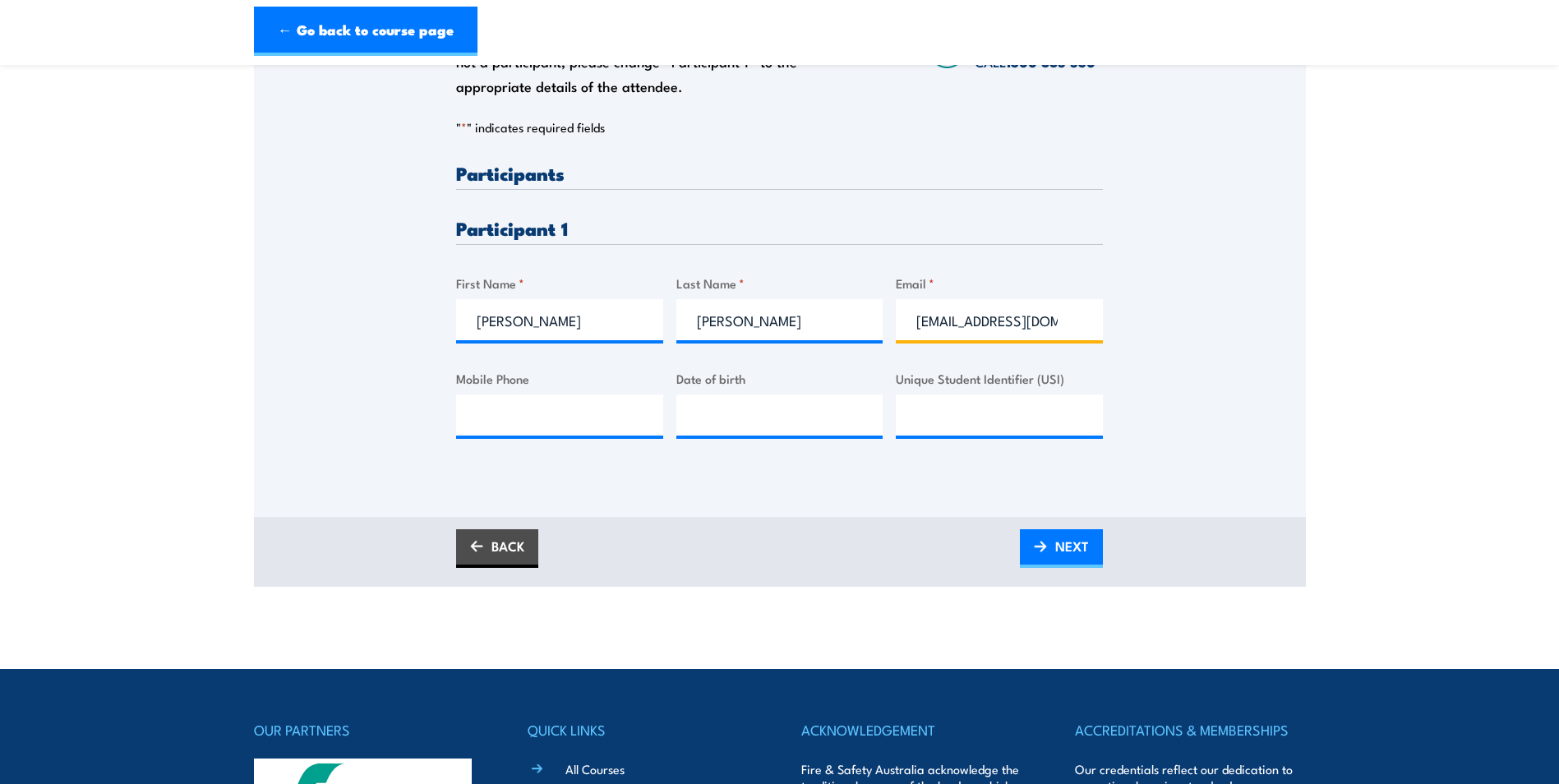
scroll to position [493, 0]
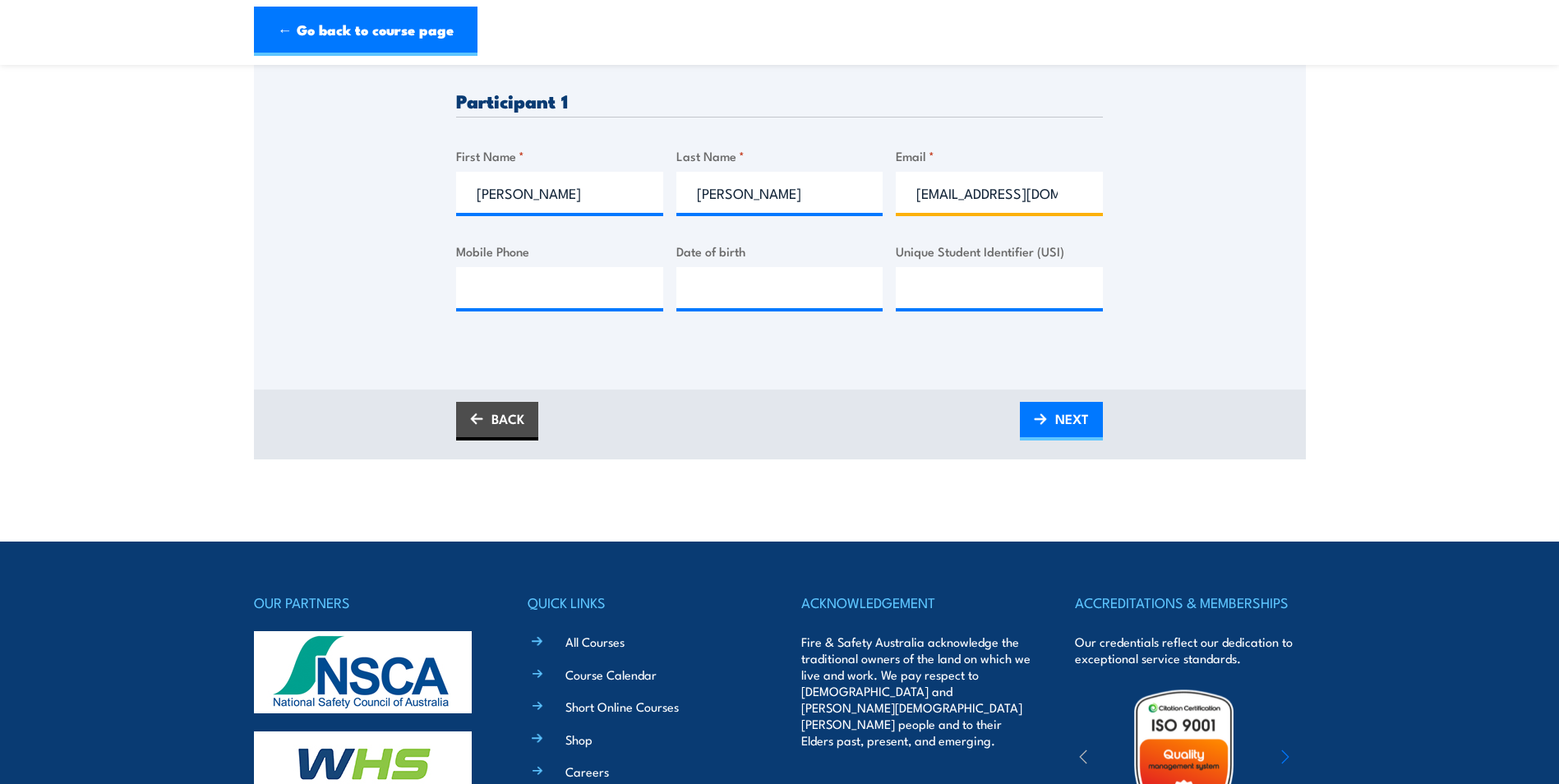
type input "slambert@ucs.com.au"
click at [579, 296] on input "Mobile Phone" at bounding box center [560, 287] width 207 height 41
drag, startPoint x: 508, startPoint y: 296, endPoint x: 487, endPoint y: 292, distance: 21.4
click at [478, 286] on input "Mobile Phone" at bounding box center [560, 287] width 207 height 41
click at [520, 283] on input "Mobile Phone" at bounding box center [560, 287] width 207 height 41
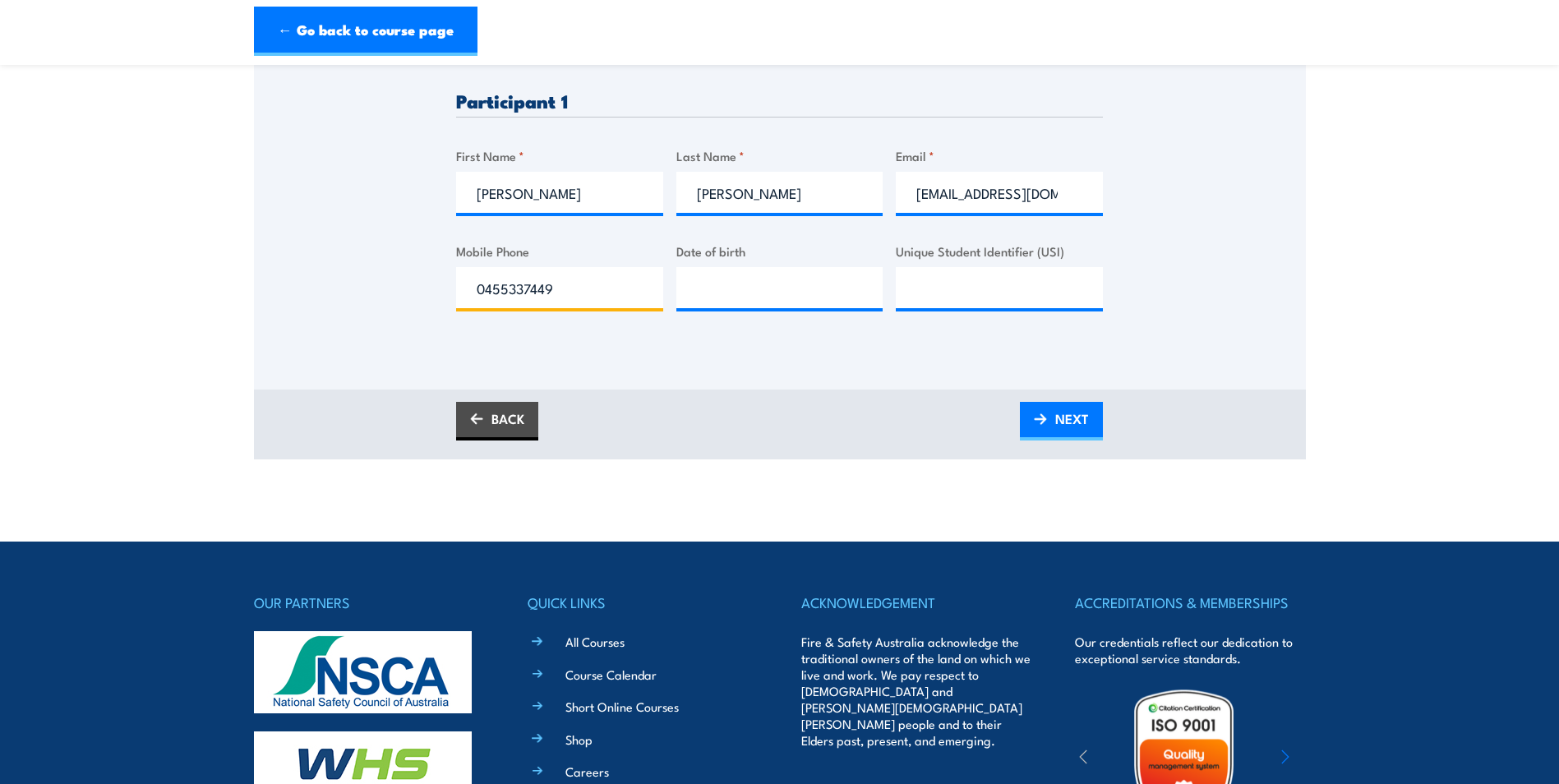
type input "0455337449"
click at [711, 297] on input "__/__/____" at bounding box center [780, 287] width 207 height 41
type input "24/08/1992"
click at [922, 287] on input "Unique Student Identifier (USI)" at bounding box center [999, 287] width 207 height 41
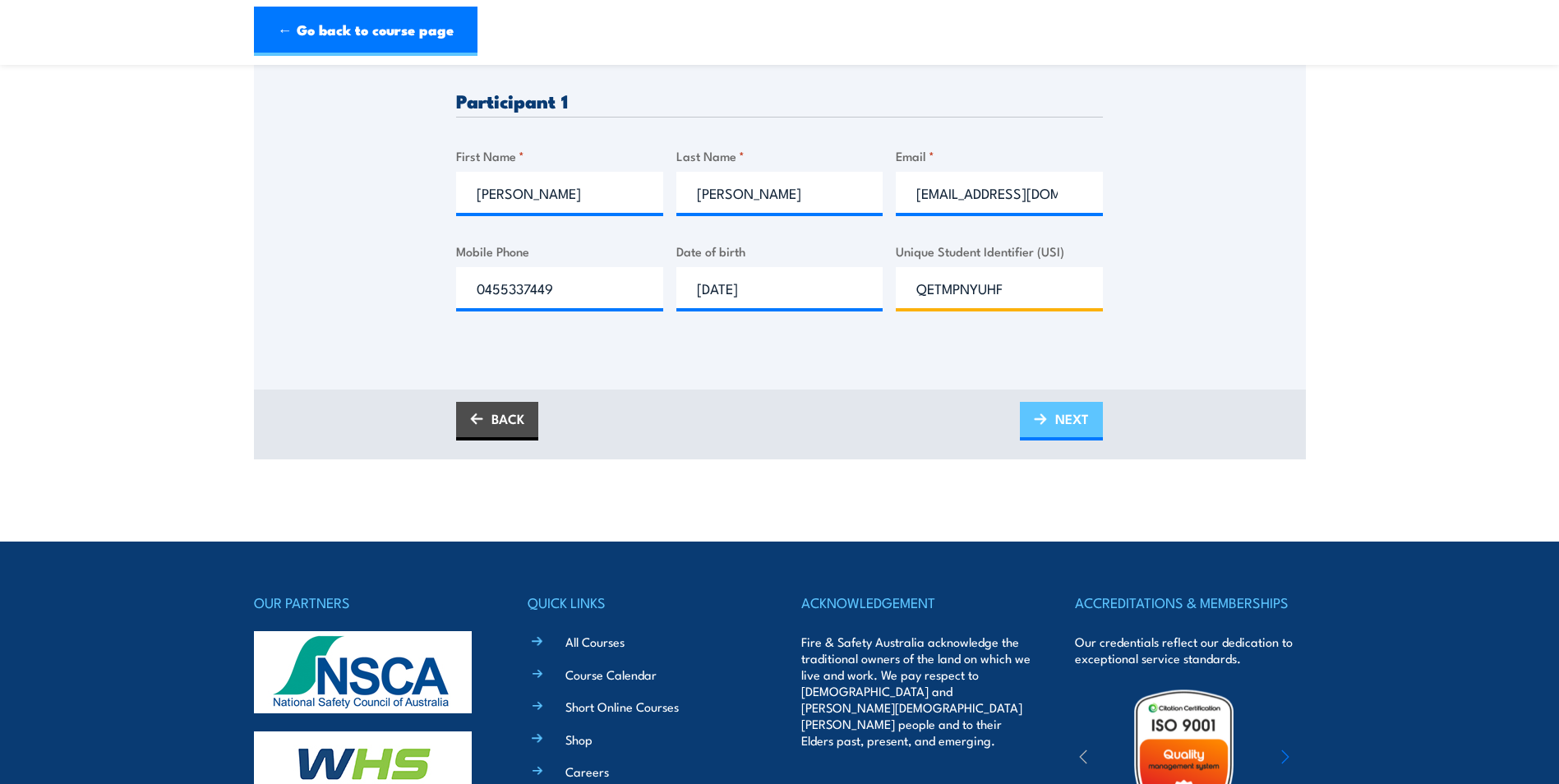
type input "QETMPNYUHF"
click at [1058, 426] on span "NEXT" at bounding box center [1071, 418] width 33 height 43
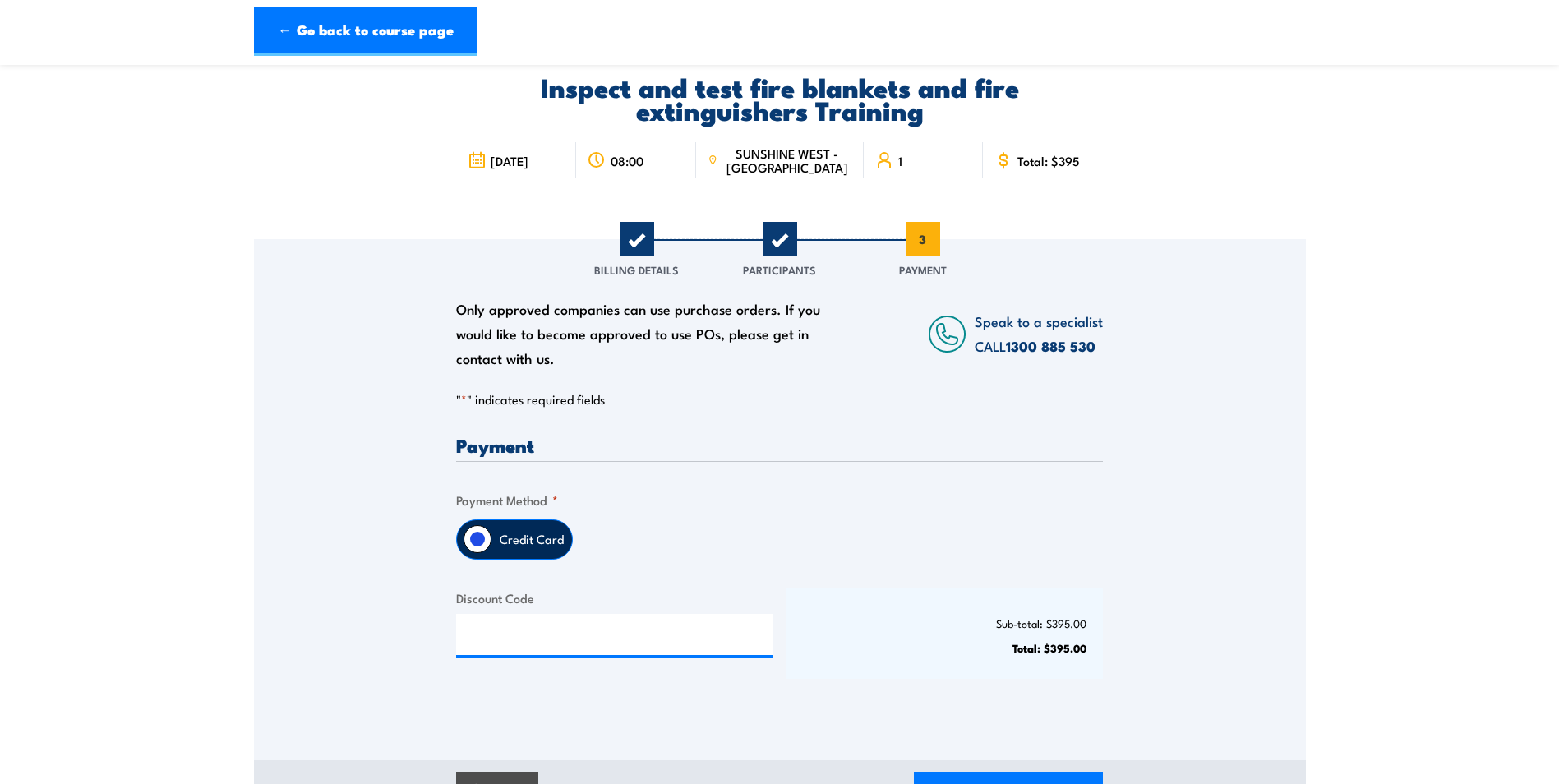
scroll to position [164, 0]
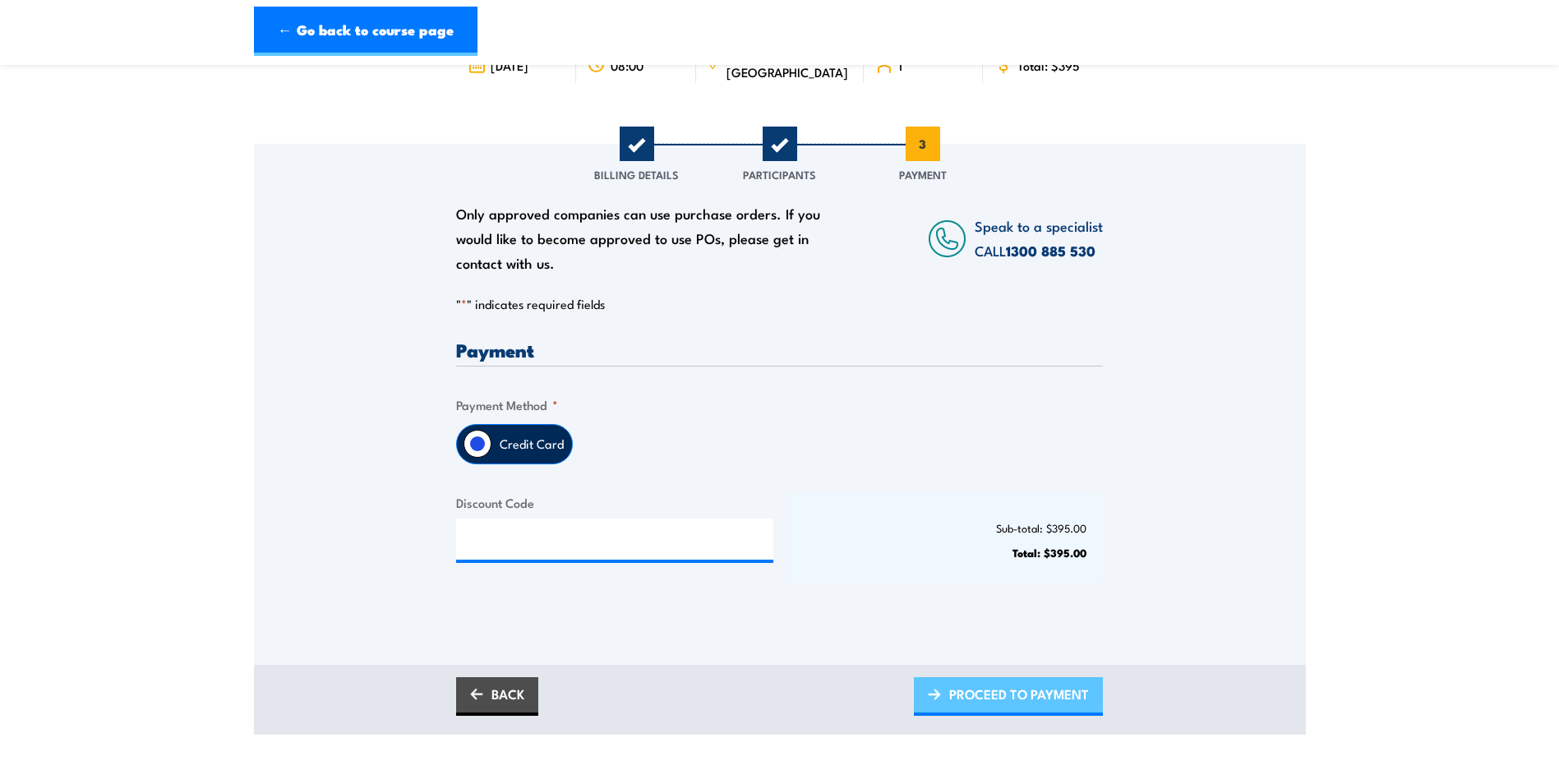
click at [971, 685] on span "PROCEED TO PAYMENT" at bounding box center [1019, 694] width 139 height 43
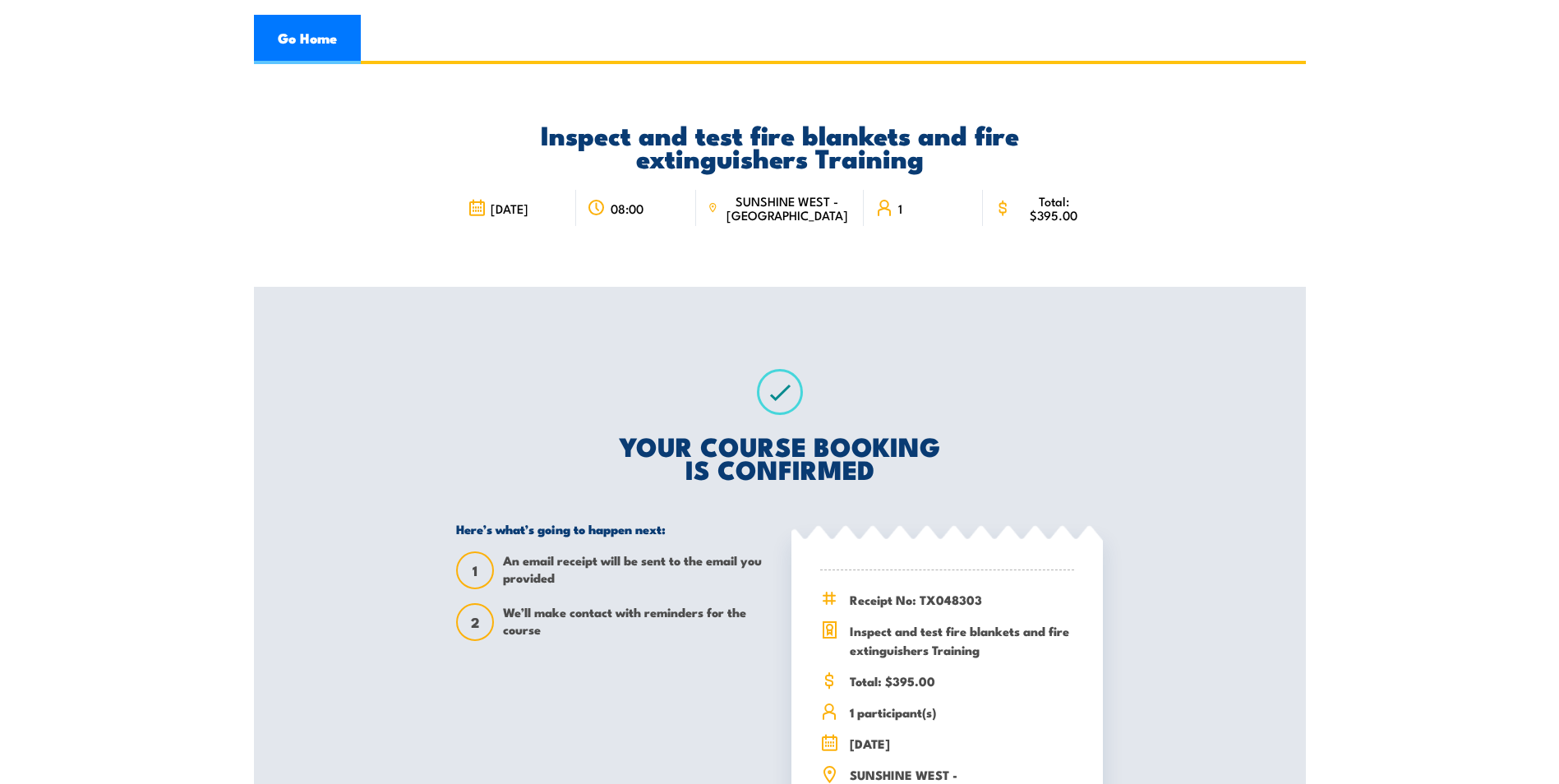
scroll to position [164, 0]
